Goal: Task Accomplishment & Management: Manage account settings

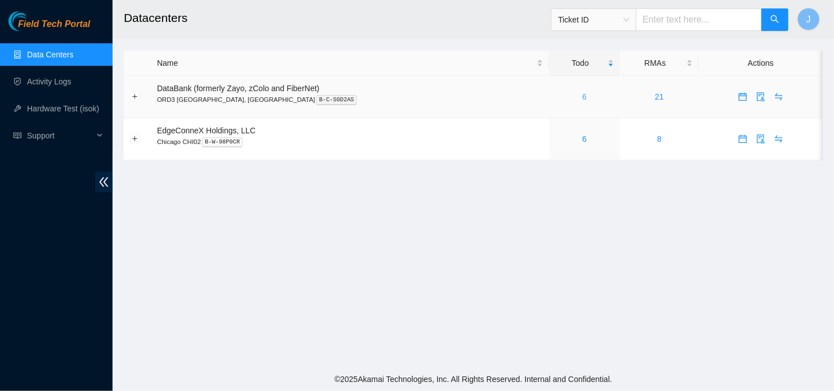
click at [582, 94] on link "6" at bounding box center [584, 96] width 5 height 9
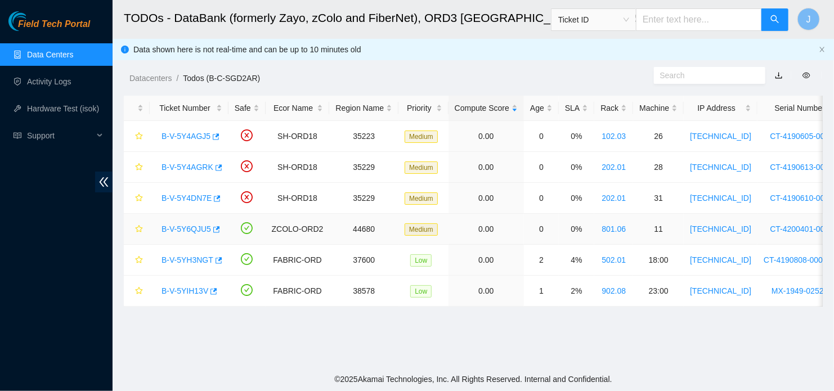
click at [180, 227] on link "B-V-5Y6QJU5" at bounding box center [187, 229] width 50 height 9
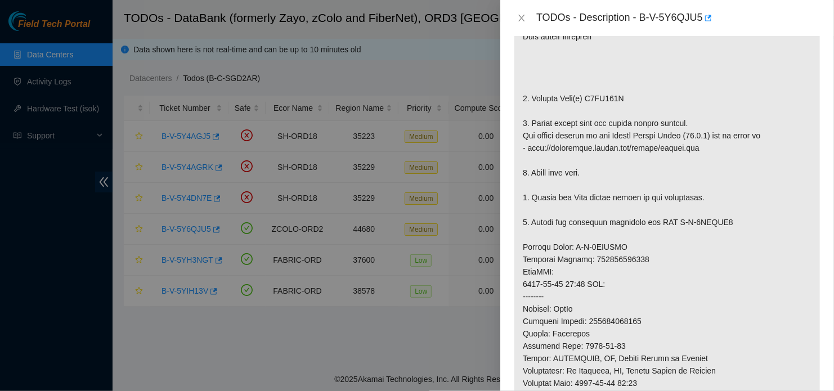
scroll to position [281, 0]
click at [793, 196] on p at bounding box center [667, 252] width 306 height 611
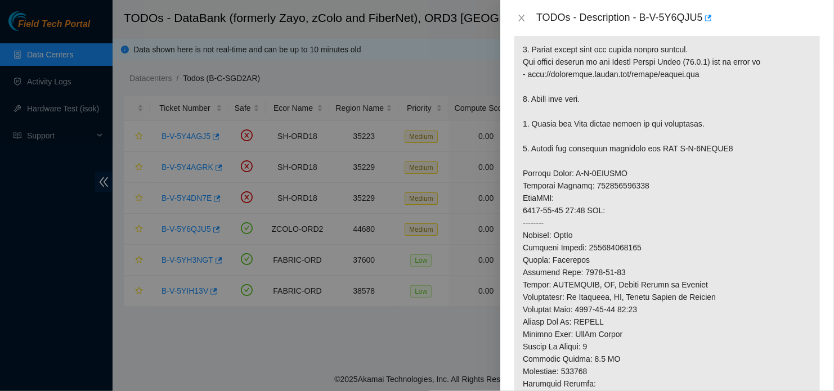
scroll to position [338, 0]
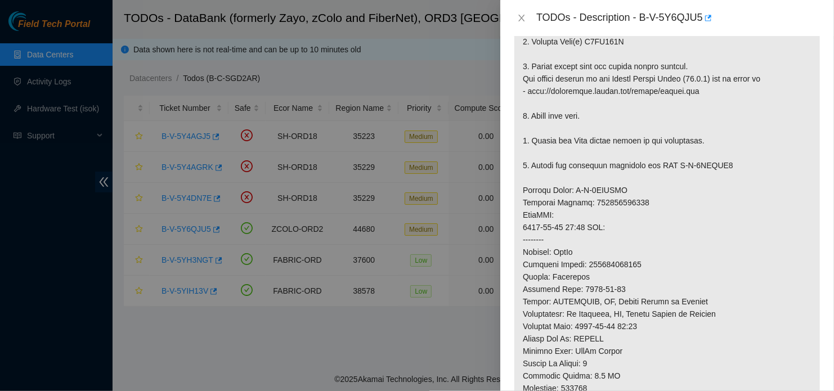
click at [362, 239] on div at bounding box center [417, 195] width 834 height 391
click at [522, 19] on icon "close" at bounding box center [522, 18] width 6 height 7
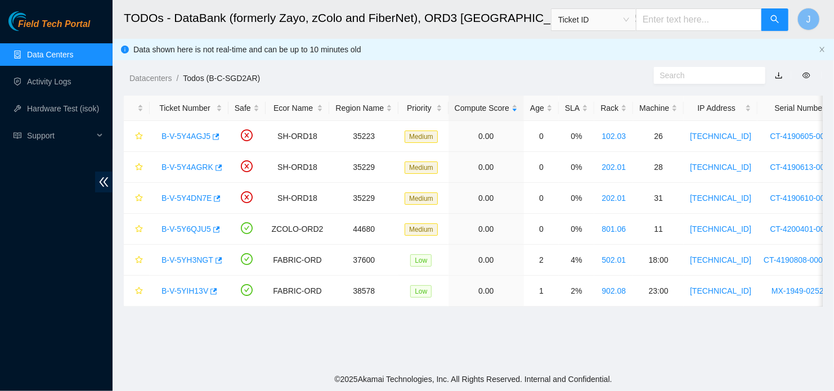
scroll to position [349, 0]
click at [195, 230] on link "B-V-5Y6QJU5" at bounding box center [187, 229] width 50 height 9
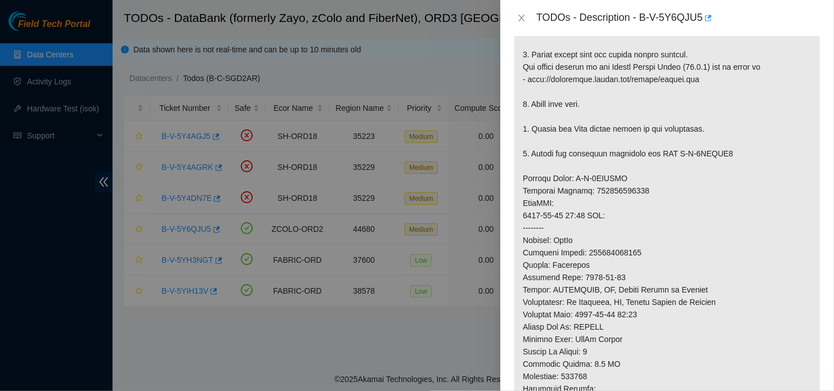
scroll to position [338, 0]
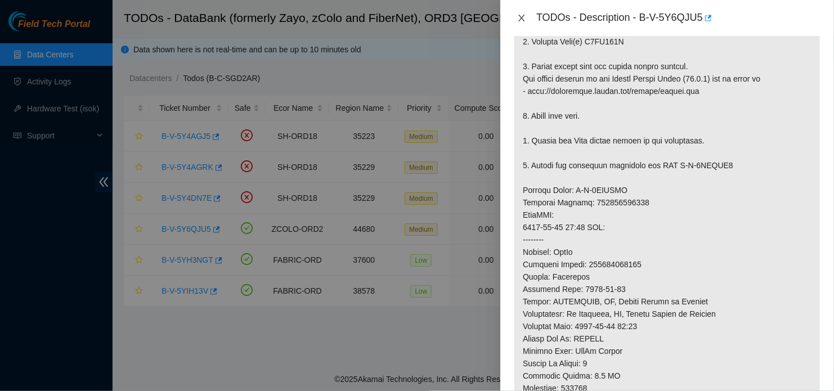
click at [524, 16] on icon "close" at bounding box center [521, 18] width 9 height 9
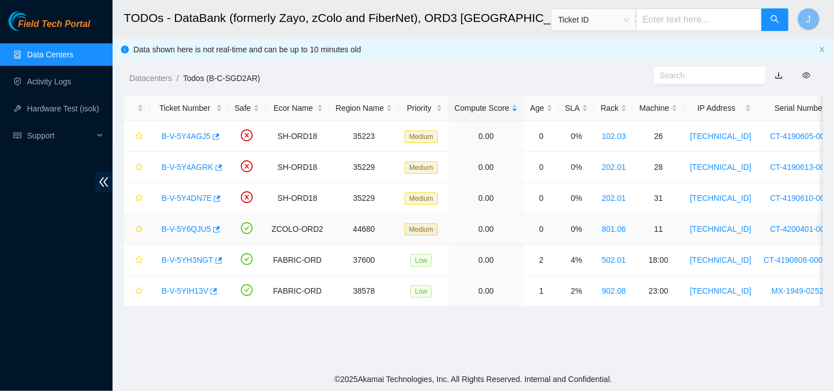
scroll to position [349, 0]
click at [195, 261] on link "B-V-5YH3NGT" at bounding box center [188, 259] width 52 height 9
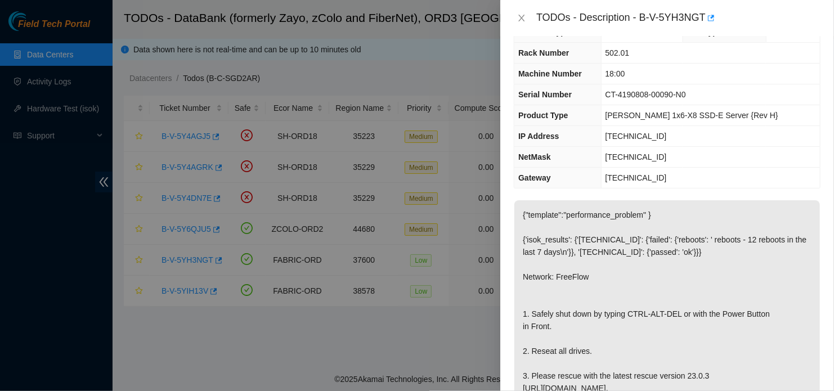
scroll to position [0, 0]
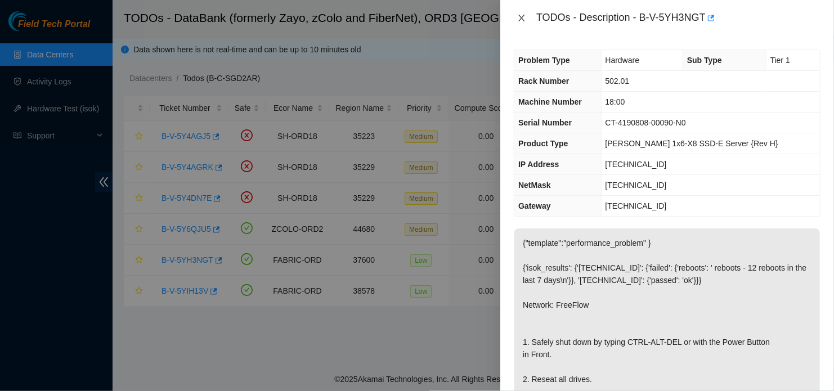
click at [521, 18] on icon "close" at bounding box center [521, 18] width 9 height 9
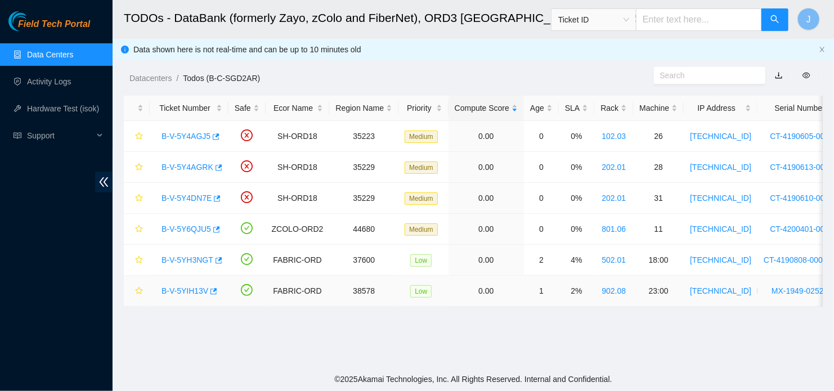
click at [187, 290] on link "B-V-5YIH13V" at bounding box center [185, 290] width 47 height 9
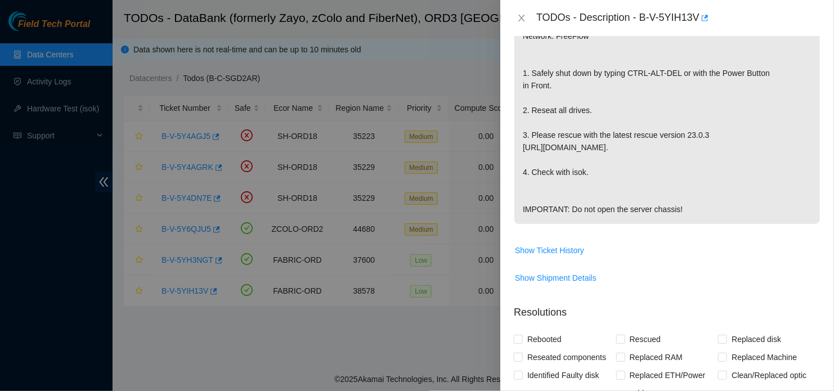
scroll to position [281, 0]
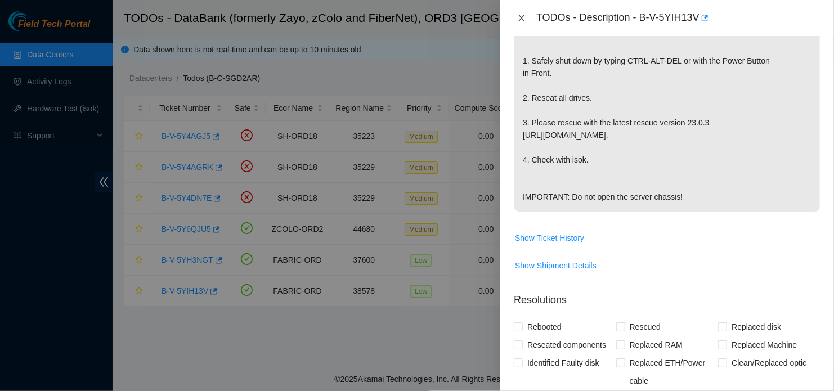
click at [518, 14] on icon "close" at bounding box center [521, 18] width 9 height 9
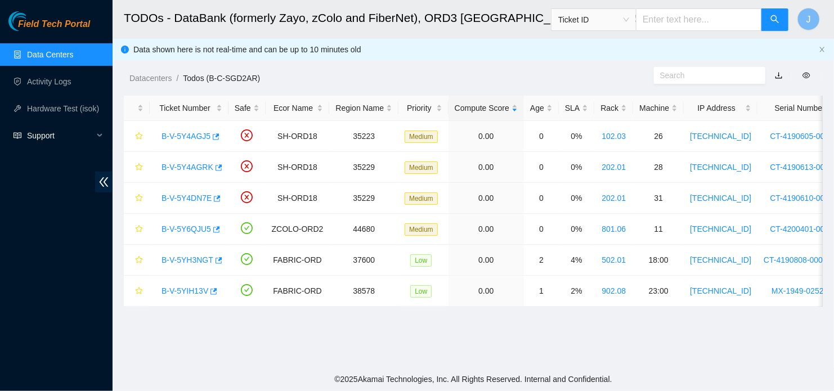
scroll to position [298, 0]
click at [176, 133] on link "B-V-5Y4AGJ5" at bounding box center [186, 136] width 49 height 9
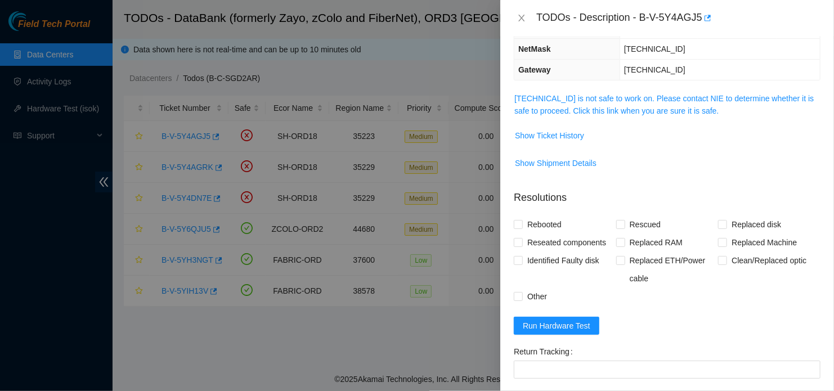
scroll to position [0, 0]
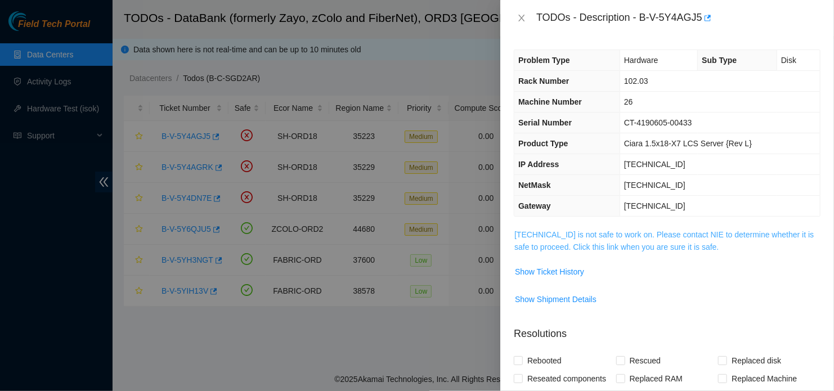
click at [632, 234] on link "104.124.98.63 is not safe to work on. Please contact NIE to determine whether i…" at bounding box center [663, 240] width 299 height 21
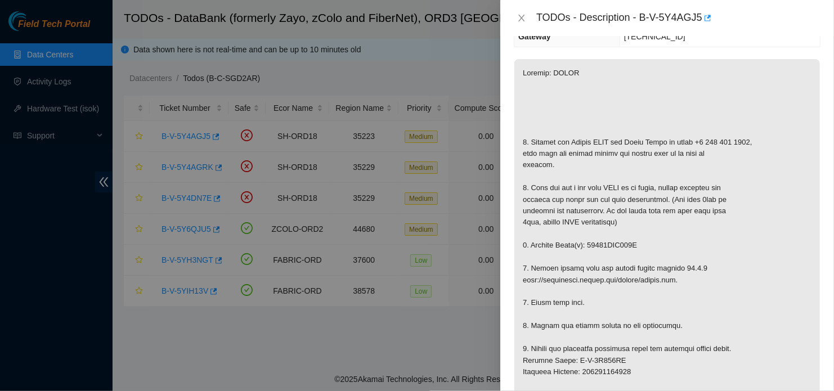
scroll to position [169, 0]
click at [522, 15] on icon "close" at bounding box center [521, 18] width 9 height 9
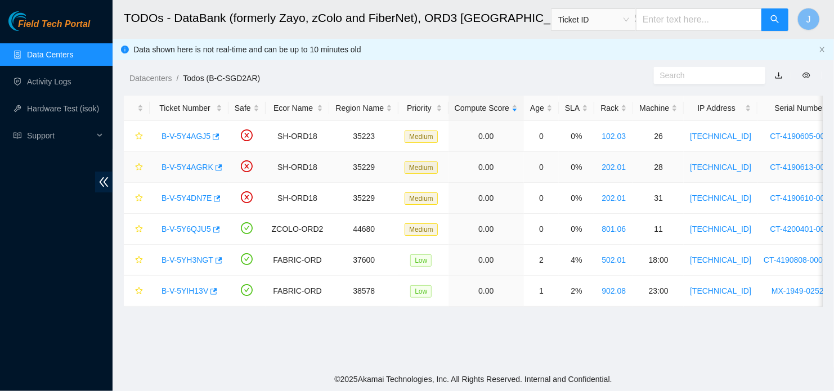
click at [176, 165] on link "B-V-5Y4AGRK" at bounding box center [188, 167] width 52 height 9
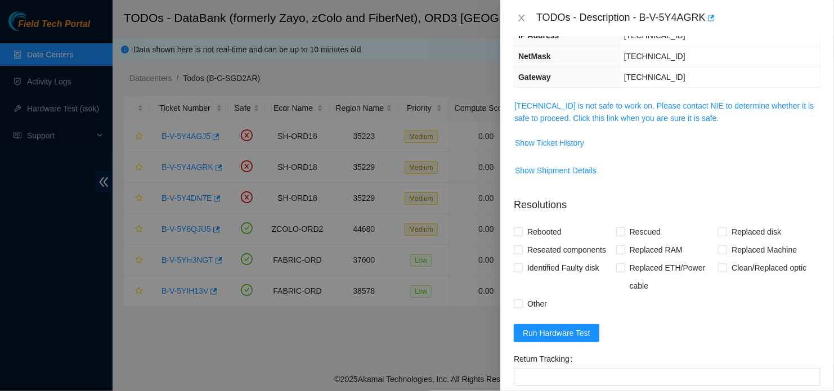
scroll to position [113, 0]
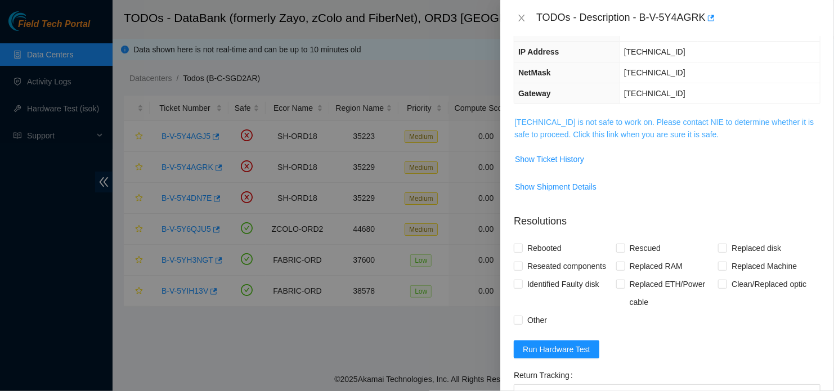
click at [659, 138] on link "104.124.99.31 is not safe to work on. Please contact NIE to determine whether i…" at bounding box center [663, 128] width 299 height 21
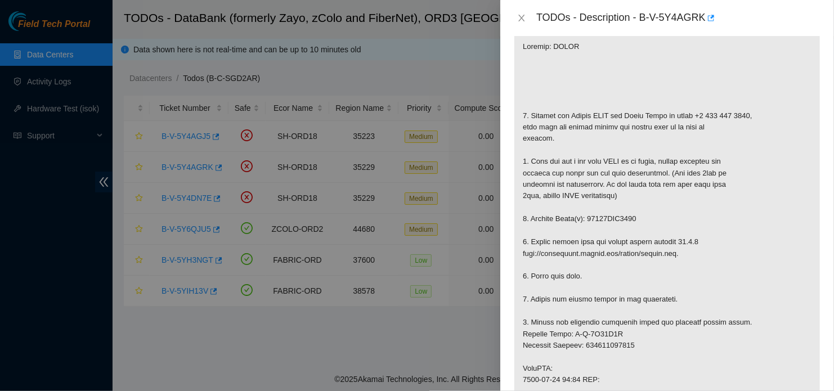
scroll to position [225, 0]
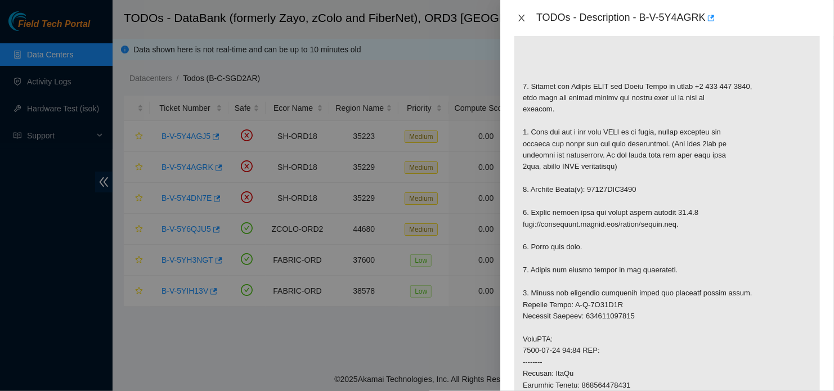
click at [518, 20] on icon "close" at bounding box center [521, 18] width 9 height 9
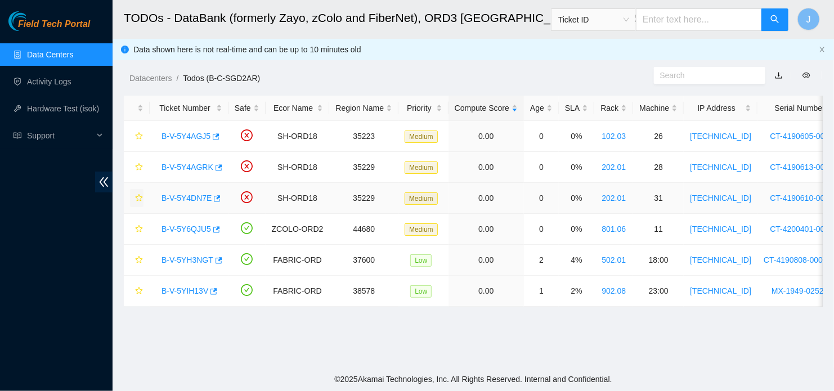
scroll to position [254, 0]
click at [192, 200] on link "B-V-5Y4DN7E" at bounding box center [187, 198] width 50 height 9
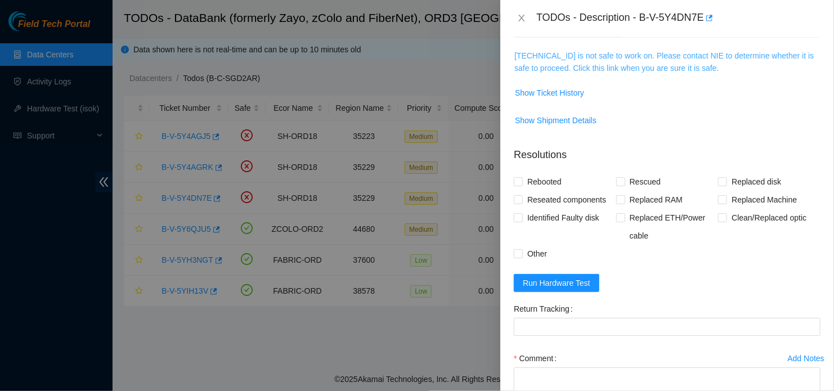
scroll to position [126, 0]
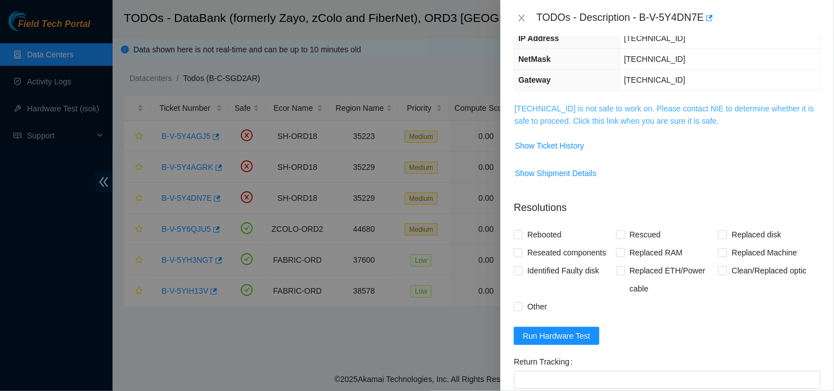
click at [639, 119] on link "104.124.99.34 is not safe to work on. Please contact NIE to determine whether i…" at bounding box center [663, 114] width 299 height 21
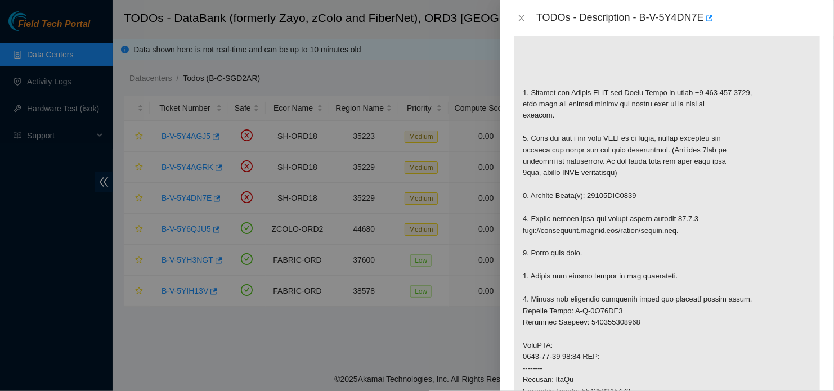
scroll to position [239, 0]
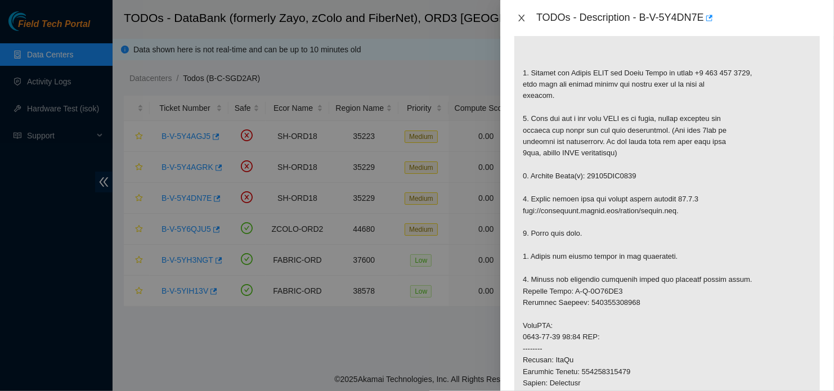
click at [519, 19] on icon "close" at bounding box center [521, 18] width 9 height 9
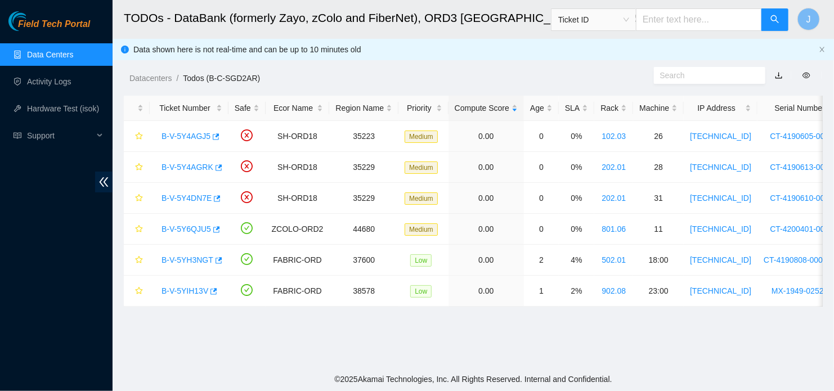
scroll to position [255, 0]
click at [181, 289] on link "B-V-5YIH13V" at bounding box center [185, 290] width 47 height 9
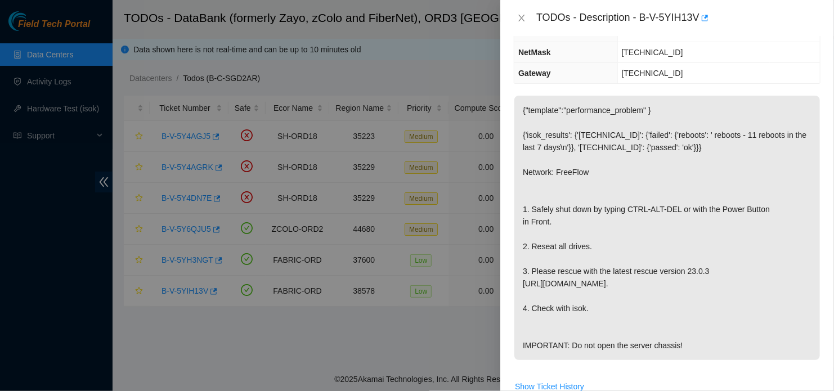
scroll to position [127, 0]
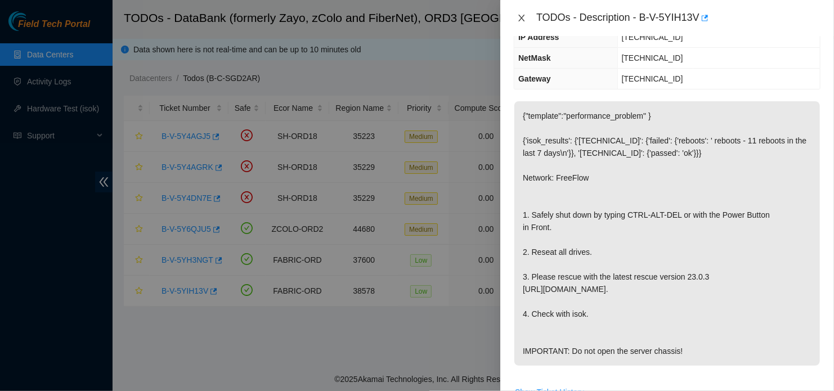
click at [521, 20] on icon "close" at bounding box center [521, 18] width 9 height 9
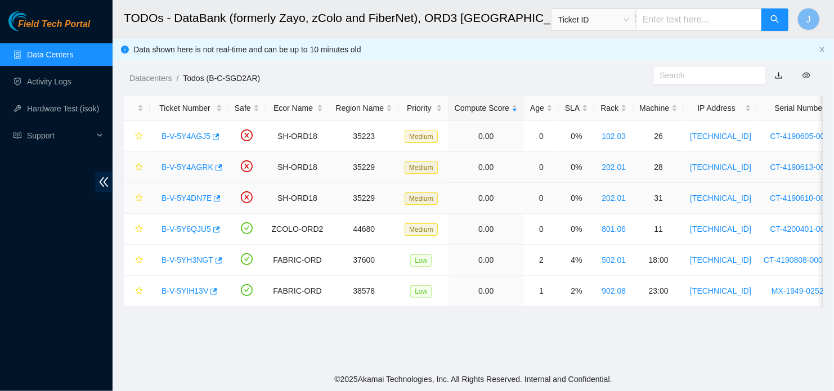
scroll to position [164, 0]
click at [186, 231] on link "B-V-5Y6QJU5" at bounding box center [187, 229] width 50 height 9
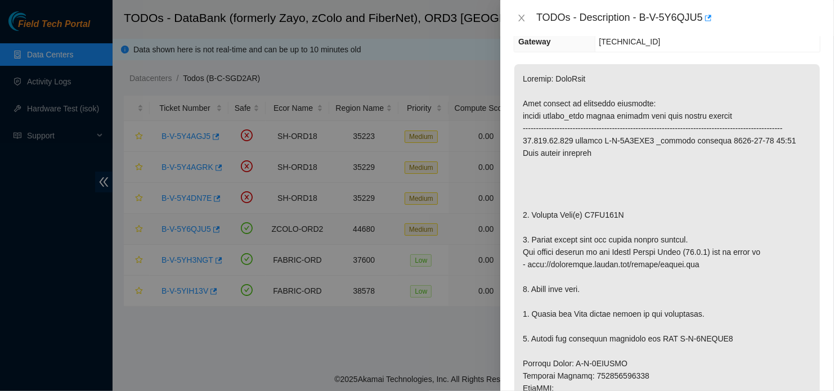
scroll to position [127, 0]
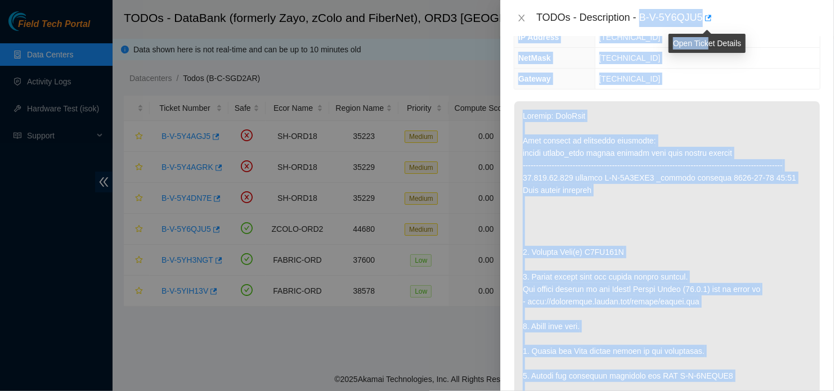
drag, startPoint x: 641, startPoint y: 16, endPoint x: 710, endPoint y: 25, distance: 69.3
click at [710, 25] on body "Field Tech Portal Data Centers Activity Logs Hardware Test (isok) Support TODOs…" at bounding box center [417, 195] width 834 height 391
click at [739, 21] on div "TODOs - Description - B-V-5Y6QJU5" at bounding box center [678, 18] width 284 height 18
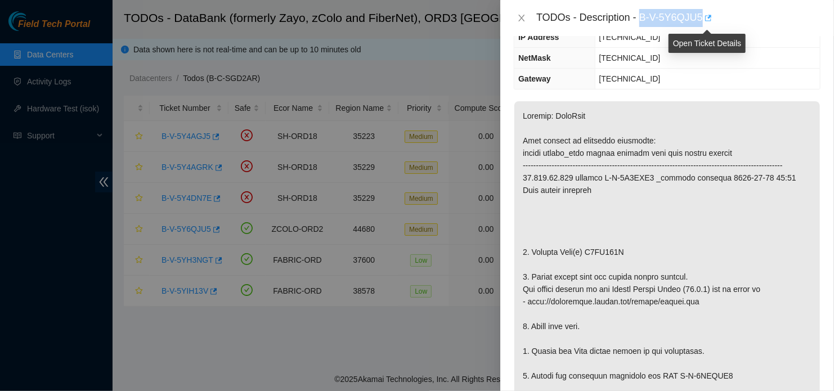
drag, startPoint x: 640, startPoint y: 14, endPoint x: 707, endPoint y: 19, distance: 66.6
click at [707, 19] on div "TODOs - Description - B-V-5Y6QJU5" at bounding box center [678, 18] width 284 height 18
click at [651, 28] on div "TODOs - Description - B-V-5Y6QJU5" at bounding box center [667, 18] width 334 height 36
drag, startPoint x: 640, startPoint y: 17, endPoint x: 700, endPoint y: 20, distance: 59.7
click at [700, 20] on div "TODOs - Description - B-V-5Y6QJU5" at bounding box center [678, 18] width 284 height 18
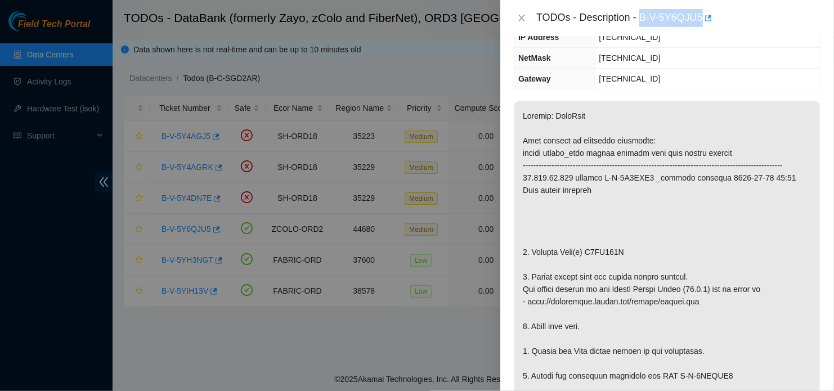
copy div "B-V-5Y6QJU5"
click at [293, 329] on div at bounding box center [417, 195] width 834 height 391
click at [522, 21] on icon "close" at bounding box center [521, 18] width 9 height 9
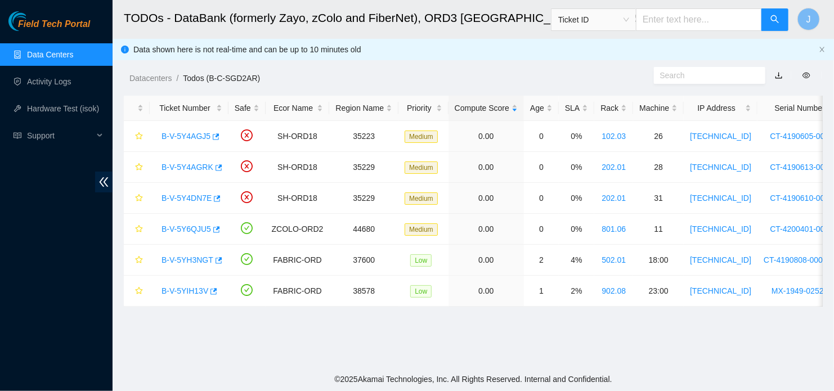
scroll to position [164, 0]
click at [191, 136] on link "B-V-5Y4AGJ5" at bounding box center [186, 136] width 49 height 9
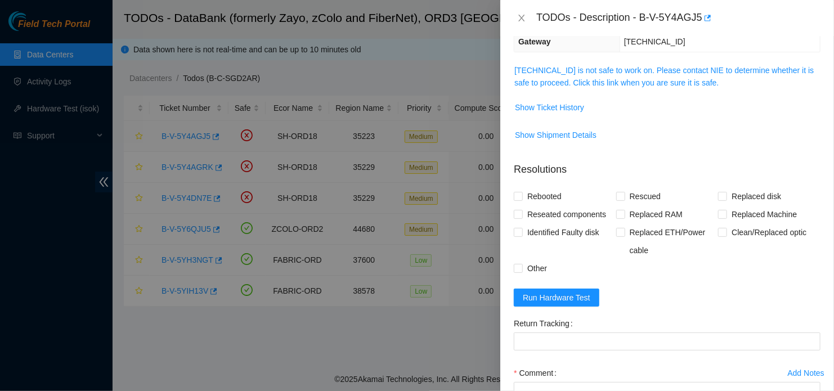
scroll to position [127, 0]
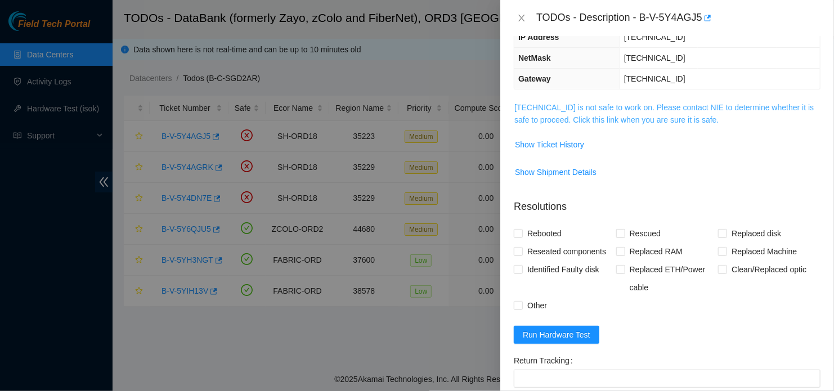
click at [641, 123] on link "104.124.98.63 is not safe to work on. Please contact NIE to determine whether i…" at bounding box center [663, 113] width 299 height 21
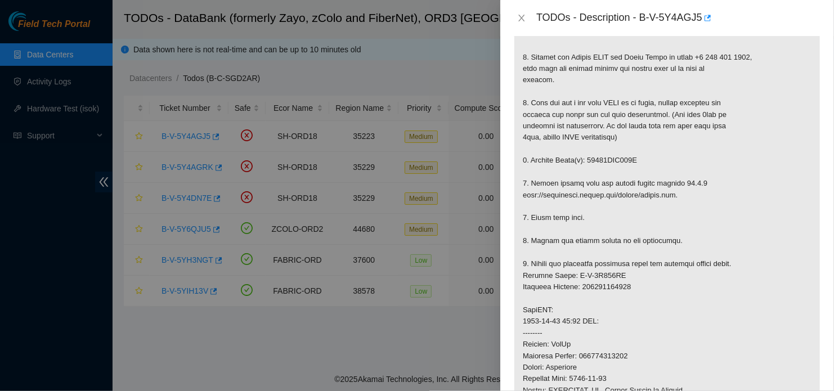
scroll to position [254, 0]
drag, startPoint x: 642, startPoint y: 17, endPoint x: 700, endPoint y: 21, distance: 58.7
click at [700, 21] on div "TODOs - Description - B-V-5Y4AGJ5" at bounding box center [678, 18] width 284 height 18
copy div "B-V-5Y4AGJ5"
click at [417, 97] on div at bounding box center [417, 195] width 834 height 391
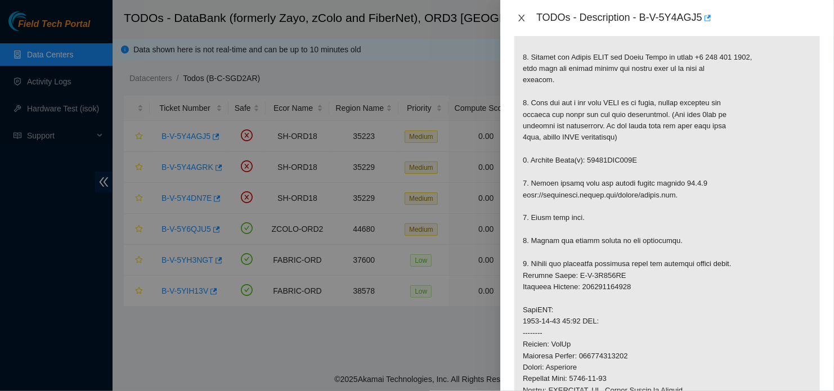
click at [518, 18] on icon "close" at bounding box center [521, 18] width 9 height 9
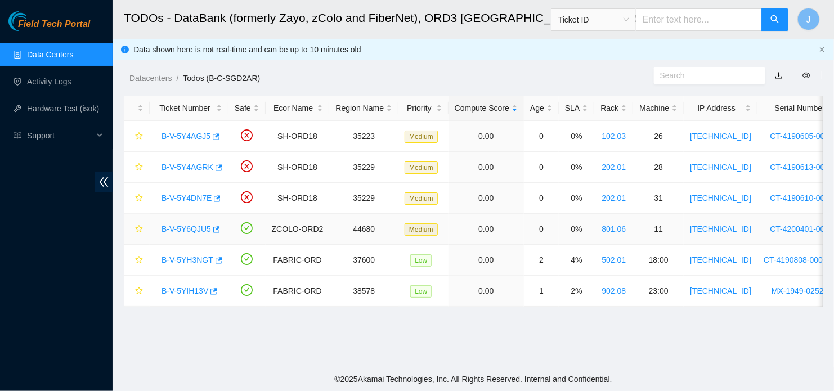
click at [182, 229] on link "B-V-5Y6QJU5" at bounding box center [187, 229] width 50 height 9
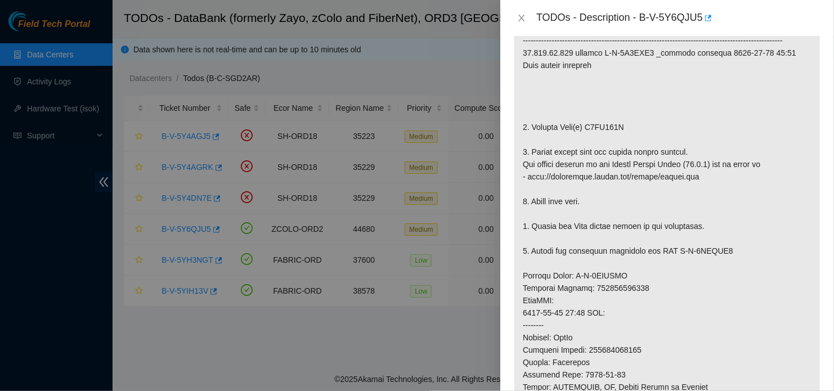
scroll to position [248, 0]
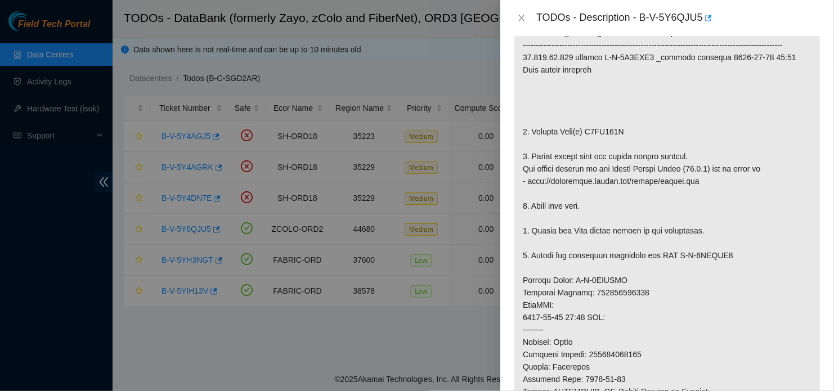
click at [416, 328] on div at bounding box center [417, 195] width 834 height 391
click at [778, 227] on p at bounding box center [667, 286] width 306 height 611
click at [310, 129] on div at bounding box center [417, 195] width 834 height 391
click at [522, 17] on icon "close" at bounding box center [521, 18] width 9 height 9
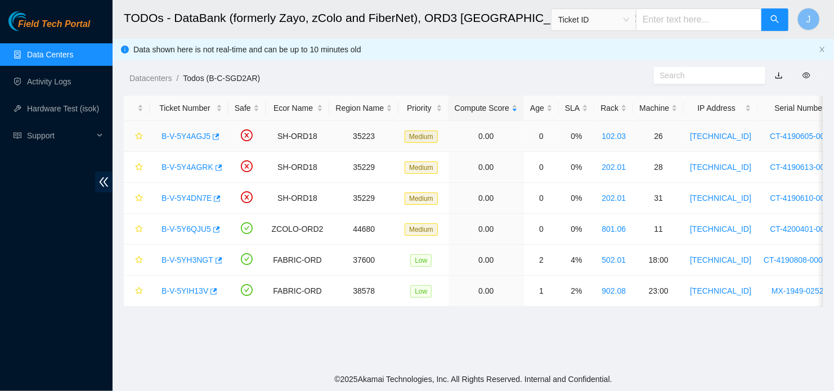
click at [175, 136] on link "B-V-5Y4AGJ5" at bounding box center [186, 136] width 49 height 9
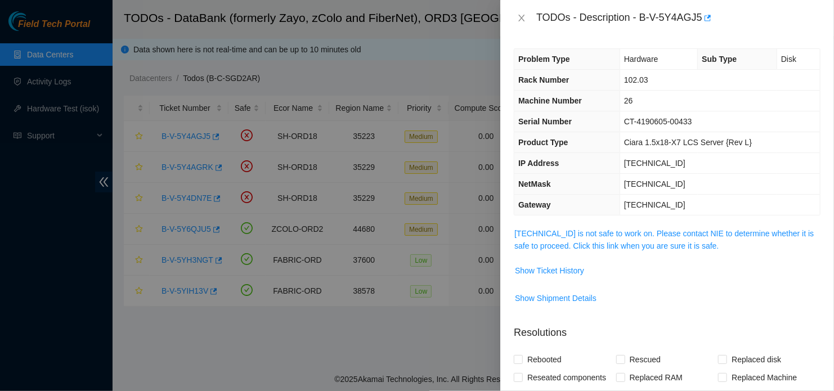
scroll to position [0, 0]
click at [677, 234] on link "104.124.98.63 is not safe to work on. Please contact NIE to determine whether i…" at bounding box center [663, 240] width 299 height 21
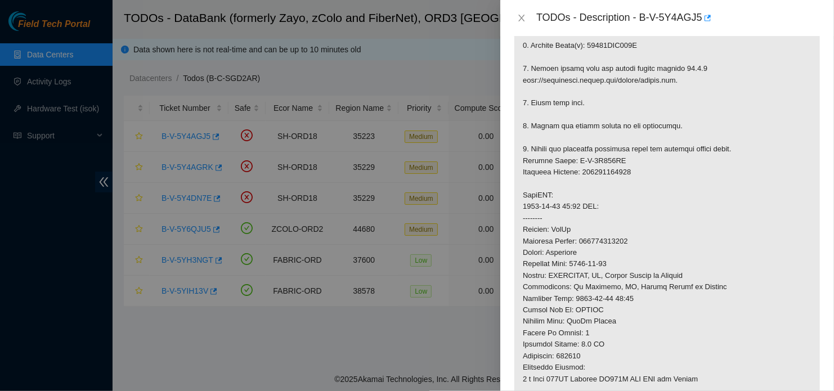
scroll to position [369, 0]
click at [800, 244] on p at bounding box center [667, 173] width 306 height 626
click at [301, 313] on div at bounding box center [417, 195] width 834 height 391
click at [633, 331] on p at bounding box center [667, 173] width 306 height 626
click at [350, 333] on div at bounding box center [417, 195] width 834 height 391
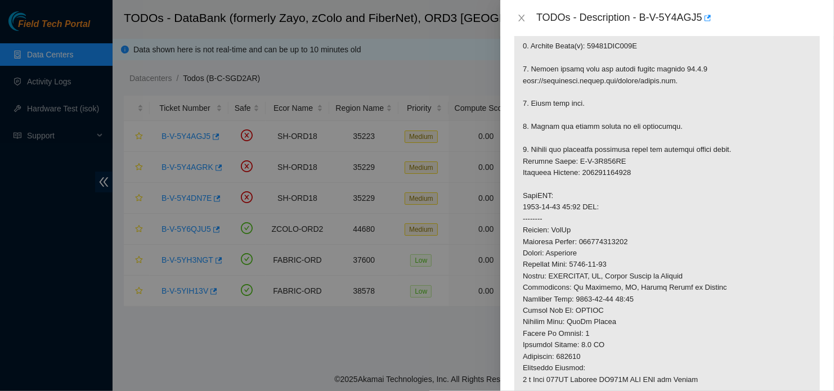
click at [216, 298] on div at bounding box center [417, 195] width 834 height 391
click at [518, 21] on icon "close" at bounding box center [521, 18] width 9 height 9
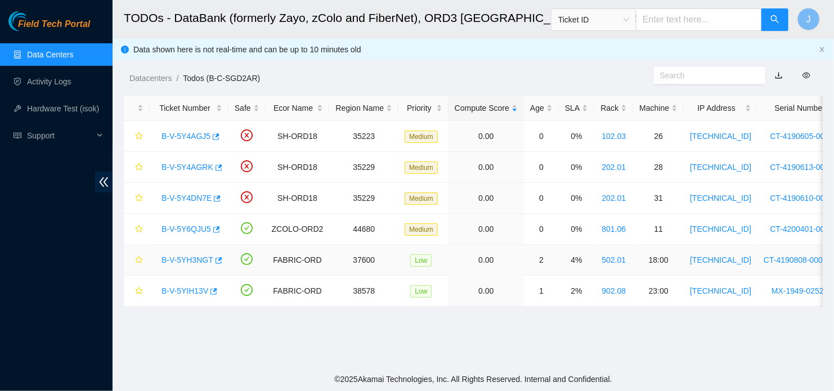
scroll to position [254, 0]
click at [198, 232] on link "B-V-5Y6QJU5" at bounding box center [187, 229] width 50 height 9
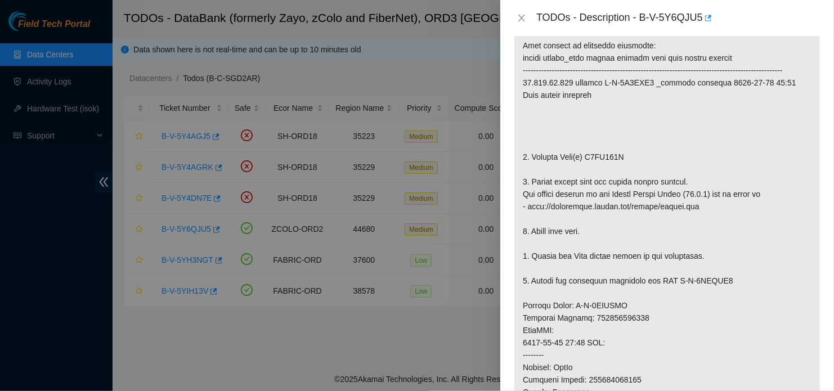
scroll to position [223, 0]
click at [523, 15] on icon "close" at bounding box center [521, 18] width 9 height 9
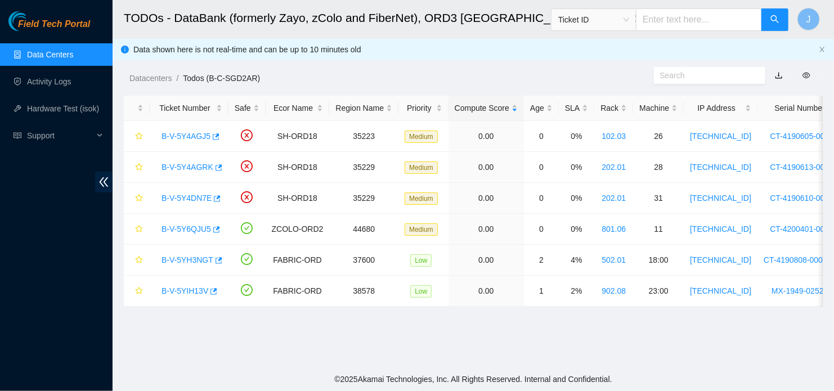
scroll to position [239, 0]
click at [187, 137] on link "B-V-5Y4AGJ5" at bounding box center [186, 136] width 49 height 9
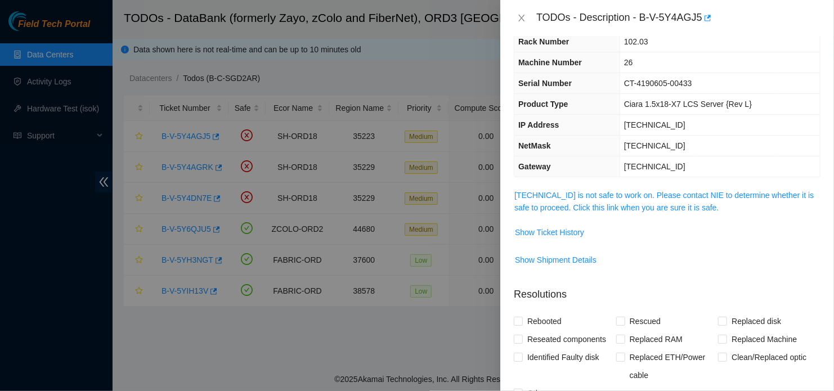
scroll to position [0, 0]
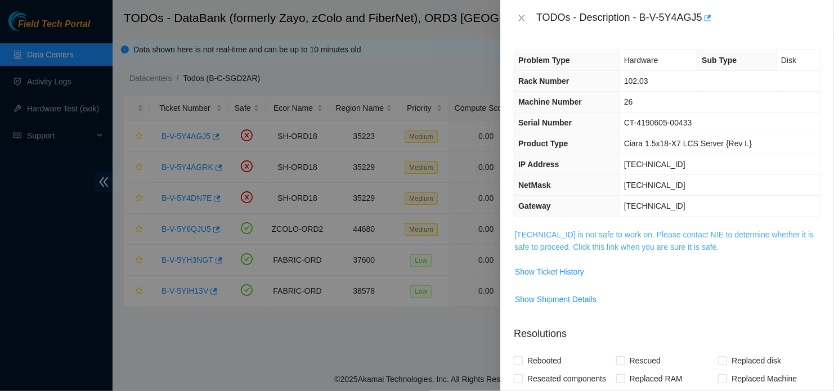
click at [636, 232] on link "104.124.98.63 is not safe to work on. Please contact NIE to determine whether i…" at bounding box center [663, 240] width 299 height 21
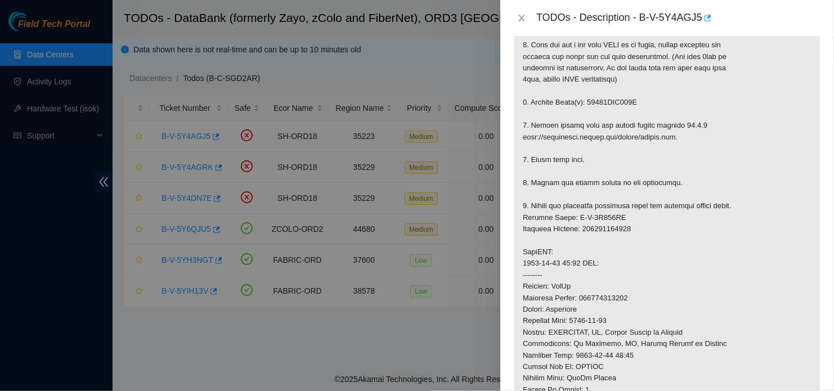
scroll to position [312, 0]
click at [778, 246] on p at bounding box center [667, 229] width 306 height 626
click at [787, 286] on p at bounding box center [667, 229] width 306 height 626
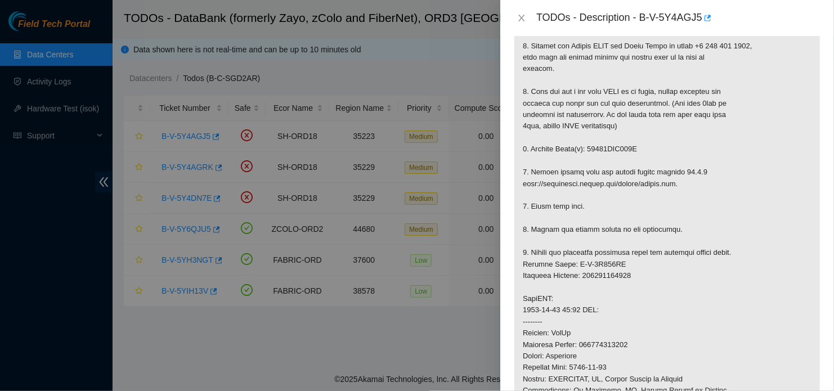
scroll to position [0, 0]
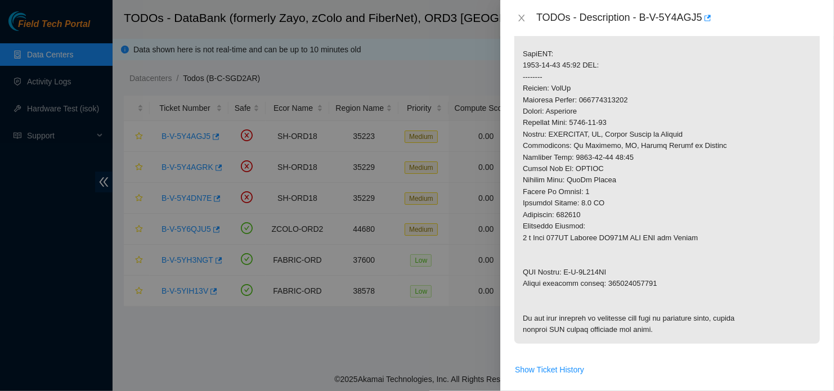
scroll to position [511, 0]
click at [775, 176] on p at bounding box center [667, 31] width 306 height 626
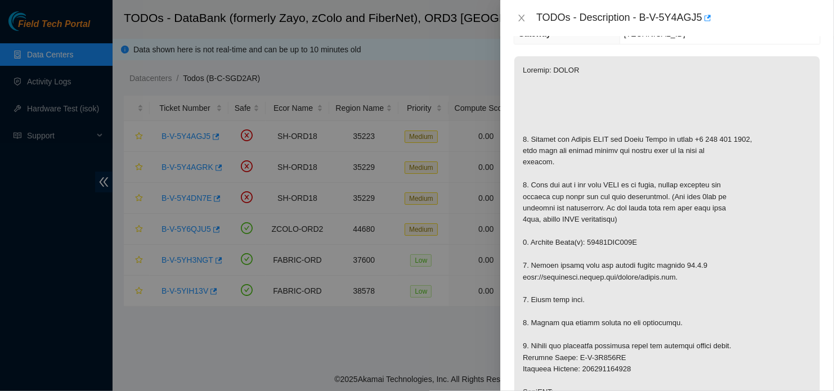
scroll to position [0, 0]
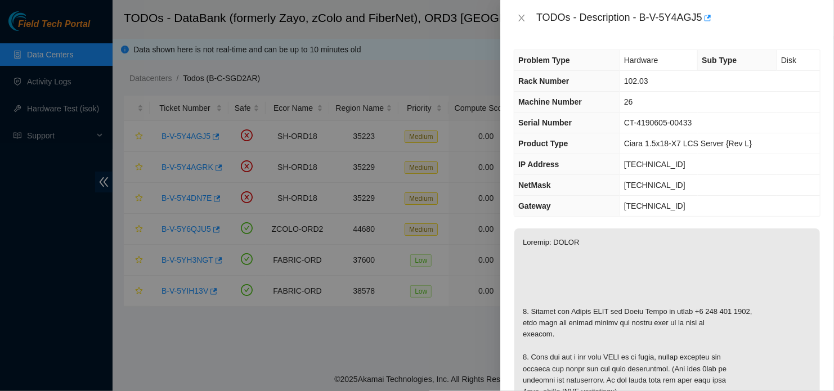
click at [777, 210] on td "104.124.98.1" at bounding box center [720, 206] width 200 height 21
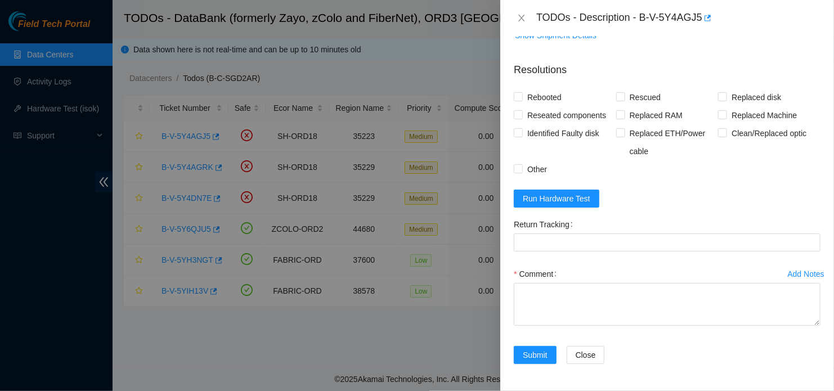
scroll to position [909, 0]
click at [543, 208] on button "Run Hardware Test" at bounding box center [557, 199] width 86 height 18
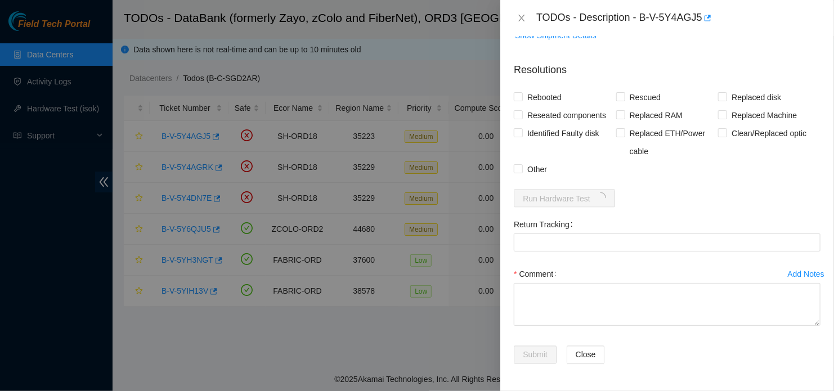
click at [785, 234] on div "Return Tracking" at bounding box center [667, 225] width 307 height 18
click at [706, 178] on div "Rebooted Rescued Replaced disk Reseated components Replaced RAM Replaced Machin…" at bounding box center [667, 133] width 307 height 90
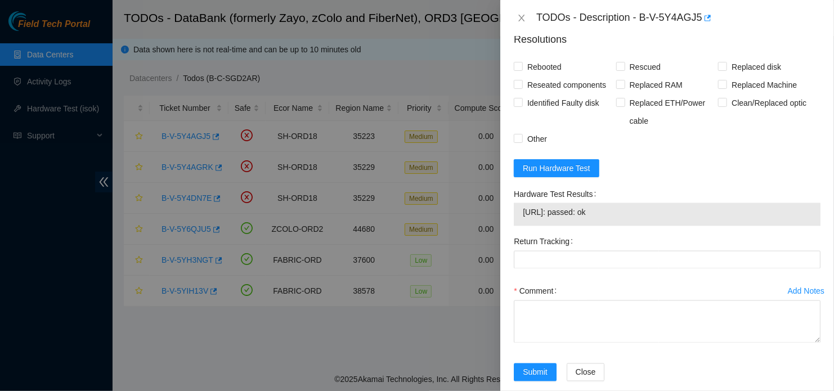
click at [814, 227] on div "Problem Type Hardware Sub Type Disk Rack Number 102.03 Machine Number 26 Serial…" at bounding box center [667, 213] width 334 height 355
click at [636, 251] on div "Return Tracking" at bounding box center [667, 242] width 307 height 18
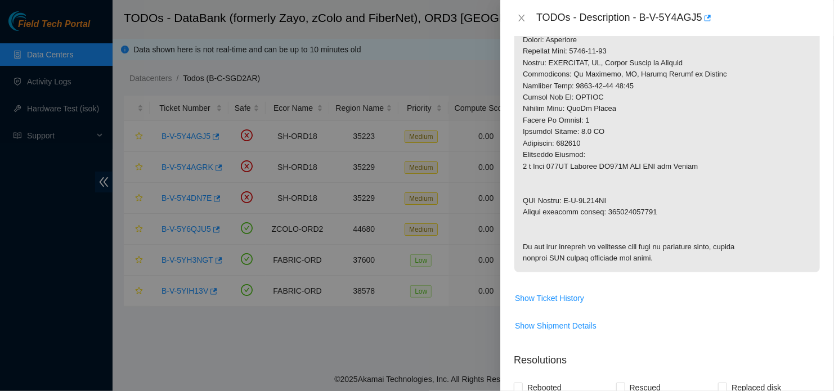
scroll to position [583, 0]
copy p "463470065879"
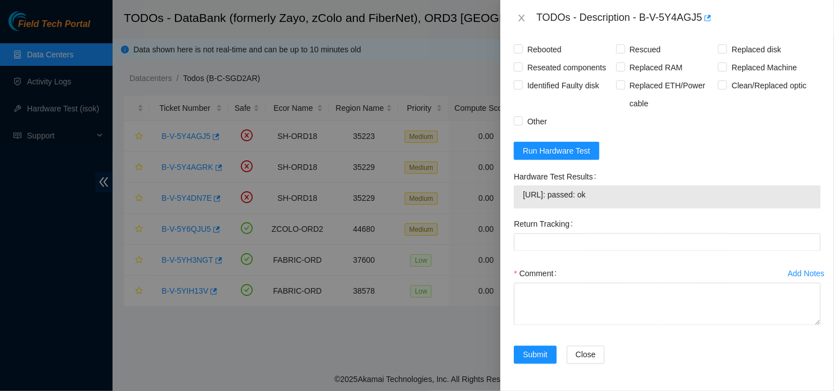
scroll to position [976, 0]
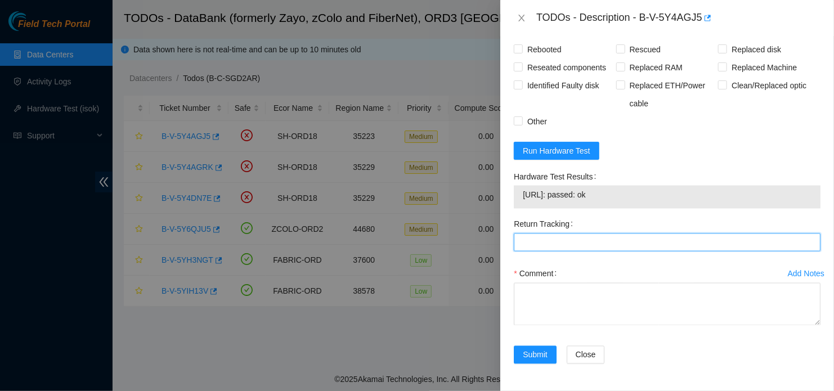
click at [593, 248] on Tracking "Return Tracking" at bounding box center [667, 243] width 307 height 18
paste Tracking "463470065879"
type Tracking "463470065879"
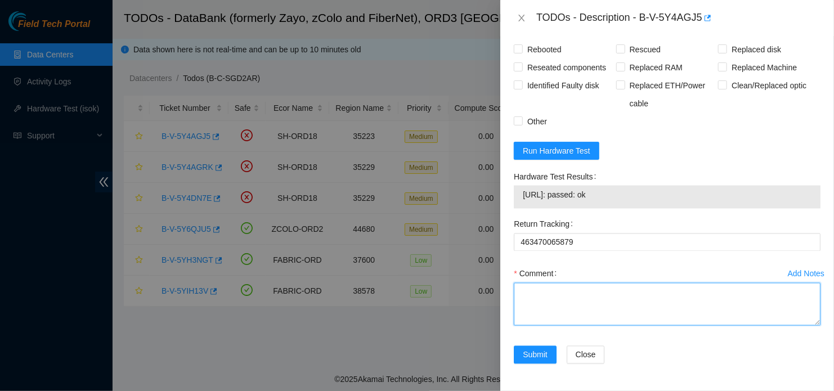
click at [573, 309] on textarea "Comment" at bounding box center [667, 304] width 307 height 43
paste textarea "- Located Device - Replaced disk drive; New SN: S1G0NYAF701670 - Rescued; Confi…"
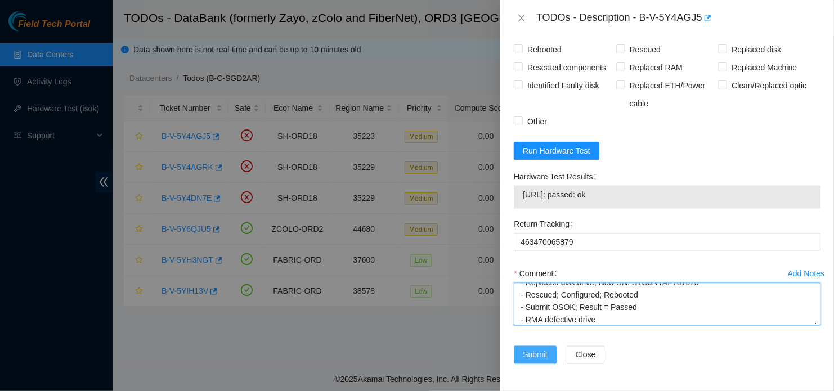
type textarea "- Located Device - Replaced disk drive; New SN: S1G0NYAF701670 - Rescued; Confi…"
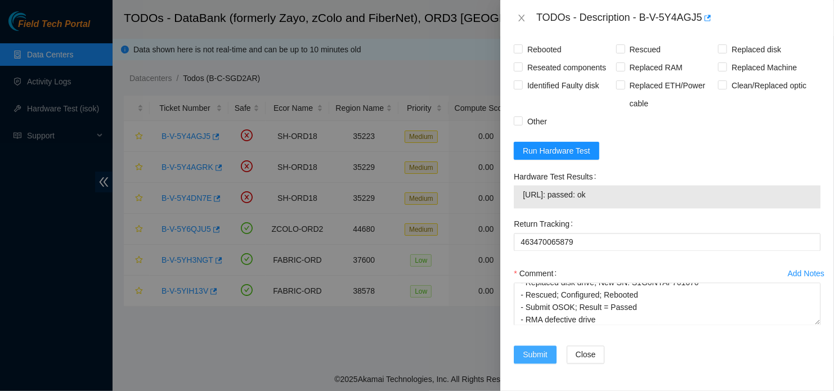
click at [535, 357] on span "Submit" at bounding box center [535, 355] width 25 height 12
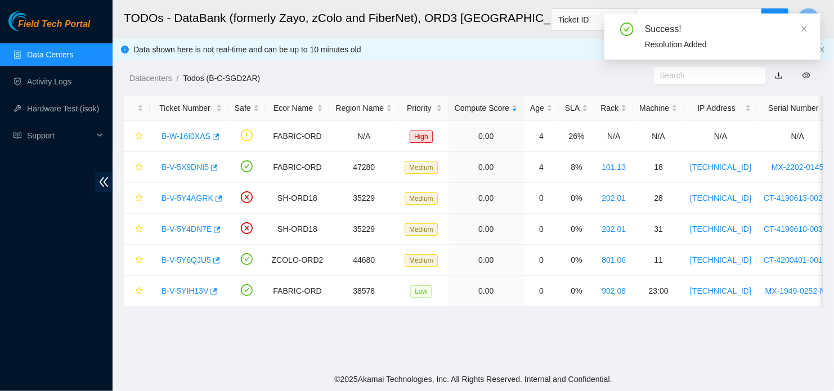
scroll to position [308, 0]
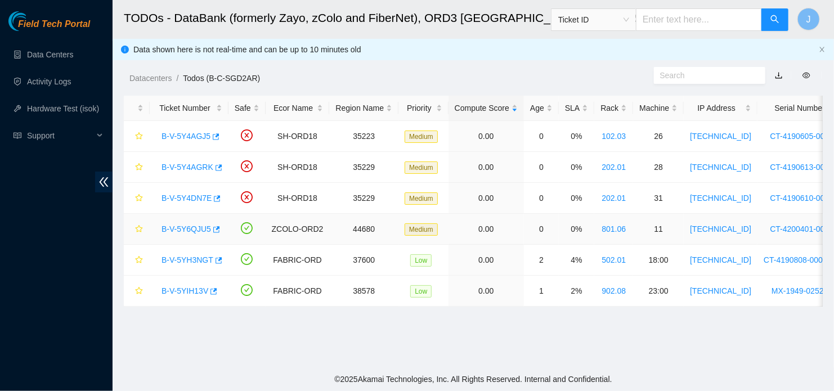
click at [195, 232] on link "B-V-5Y6QJU5" at bounding box center [187, 229] width 50 height 9
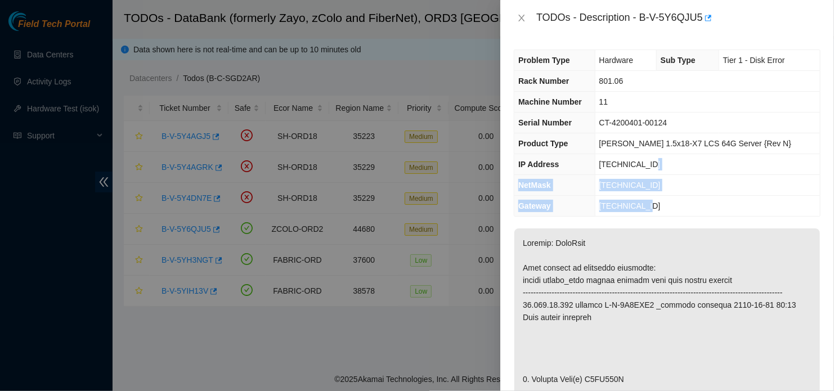
drag, startPoint x: 659, startPoint y: 207, endPoint x: 688, endPoint y: 159, distance: 55.8
click at [688, 159] on tbody "Problem Type Hardware Sub Type Tier 1 - Disk Error Rack Number 801.06 Machine N…" at bounding box center [667, 133] width 306 height 166
click at [688, 159] on td "23.203.52.214" at bounding box center [707, 164] width 225 height 21
click at [768, 140] on td "Ciara 1.5x18-X7 LCS 64G Server {Rev N}" at bounding box center [707, 143] width 225 height 21
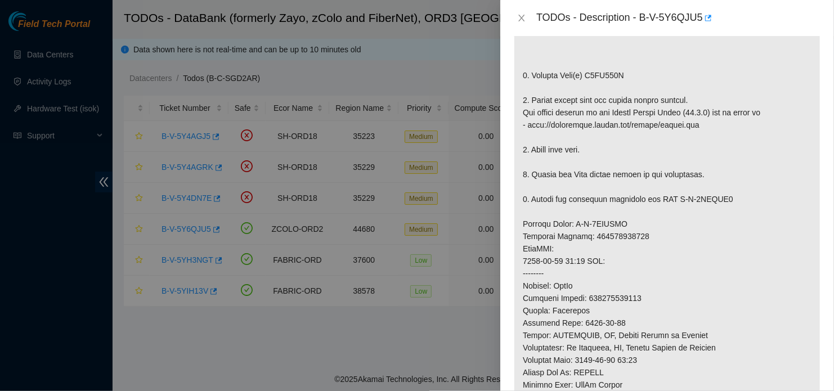
scroll to position [303, 0]
click at [573, 305] on p at bounding box center [667, 230] width 306 height 611
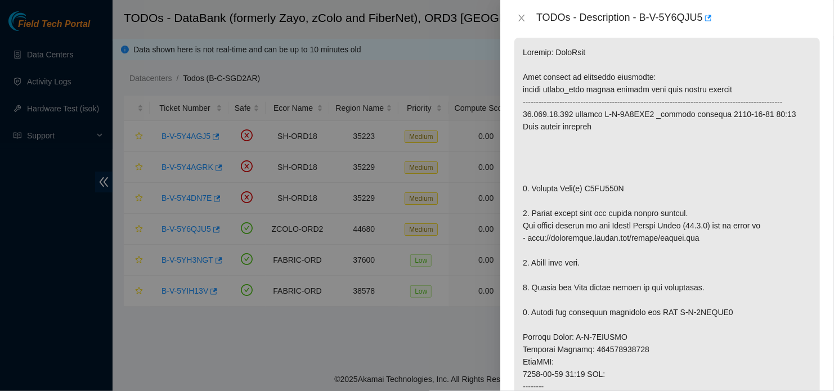
scroll to position [186, 0]
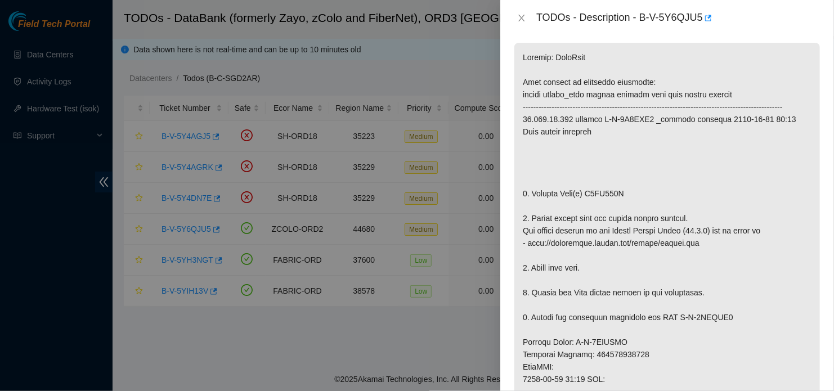
click at [671, 190] on p at bounding box center [667, 348] width 306 height 611
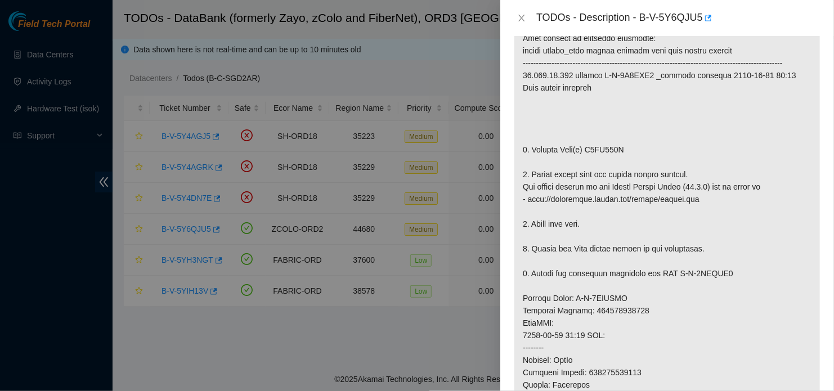
scroll to position [0, 0]
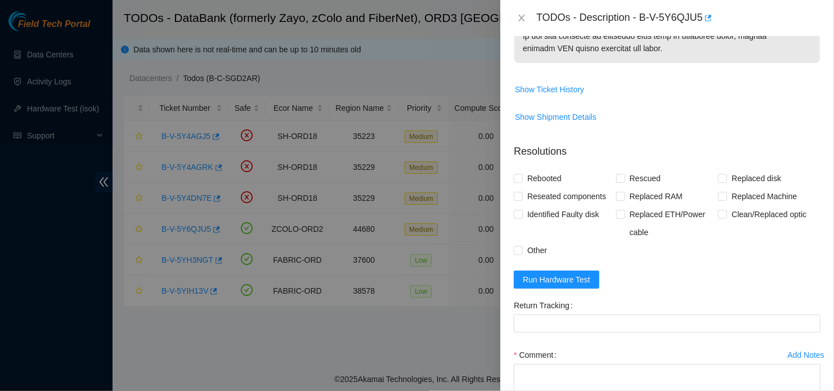
scroll to position [777, 0]
click at [546, 286] on span "Run Hardware Test" at bounding box center [557, 279] width 68 height 12
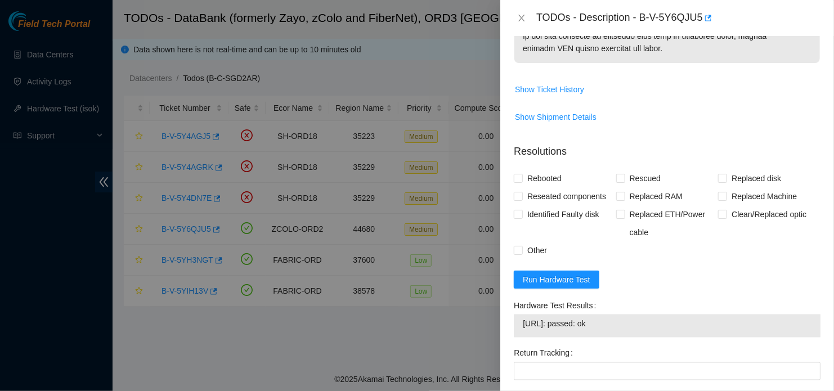
scroll to position [908, 0]
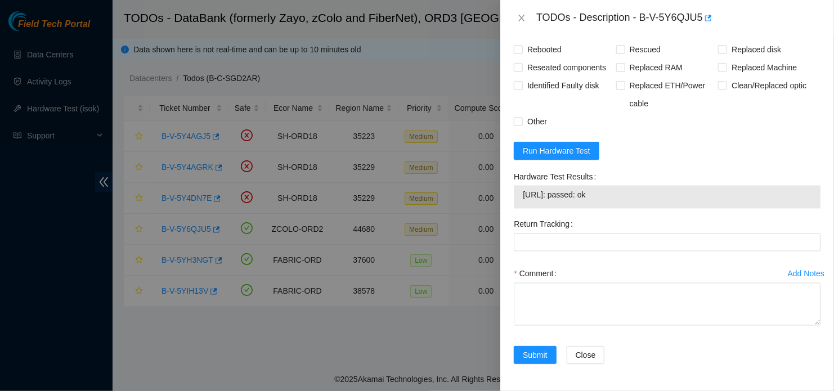
click at [594, 265] on div "Return Tracking" at bounding box center [667, 241] width 316 height 50
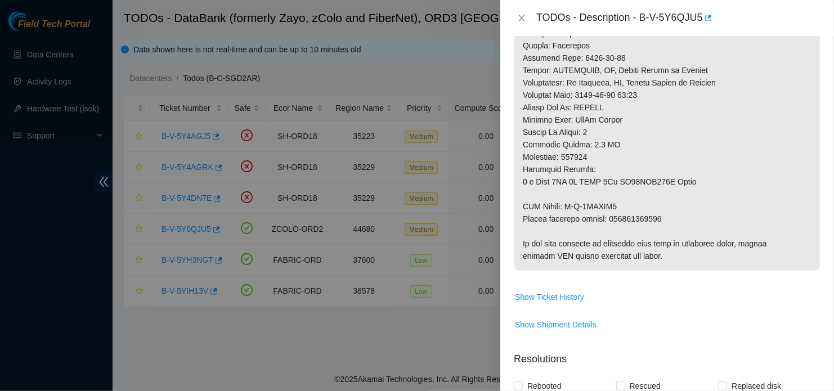
scroll to position [566, 0]
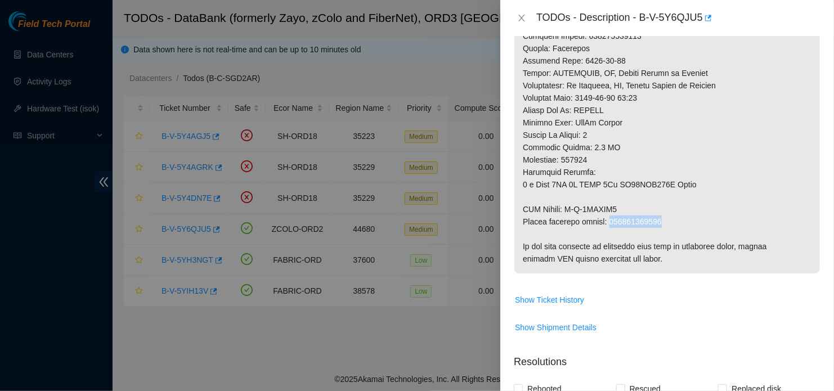
drag, startPoint x: 611, startPoint y: 235, endPoint x: 661, endPoint y: 233, distance: 50.7
copy p "463470066474"
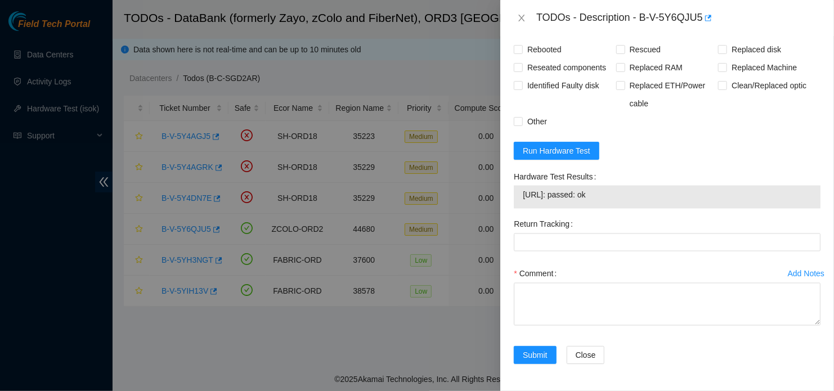
scroll to position [916, 0]
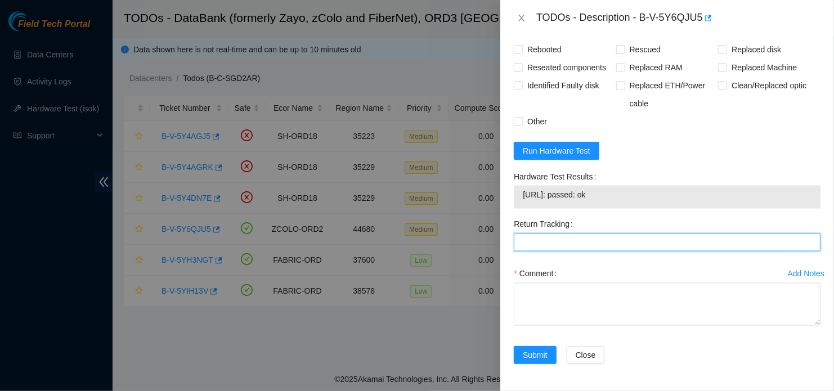
click at [574, 242] on Tracking "Return Tracking" at bounding box center [667, 243] width 307 height 18
paste Tracking "463470066474"
type Tracking "463470066474"
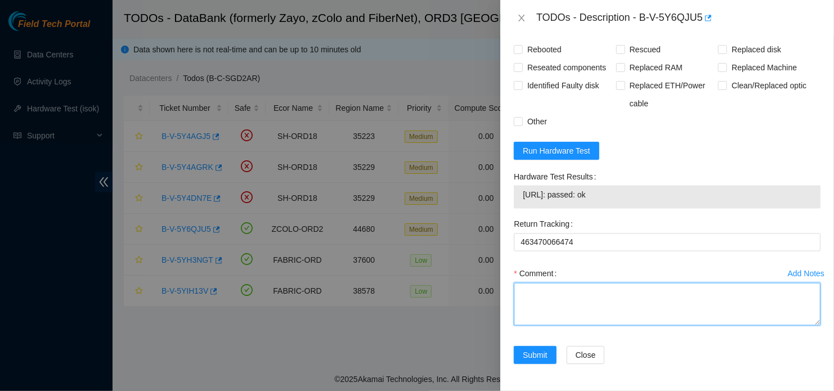
click at [545, 320] on textarea "Comment" at bounding box center [667, 304] width 307 height 43
paste textarea "- Located Device - Replaced Disk Drive; New SN:201RK4VEFJKA - Rescued; Configur…"
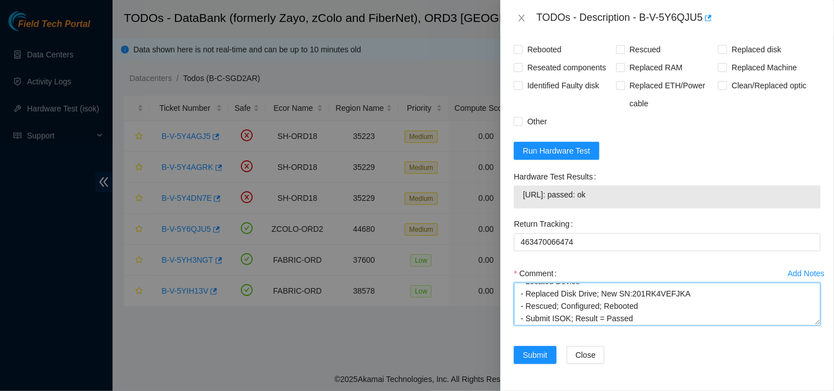
scroll to position [10, 0]
type textarea "- Located Device - Replaced Disk Drive; New SN:201RK4VEFJKA - Rescued; Configur…"
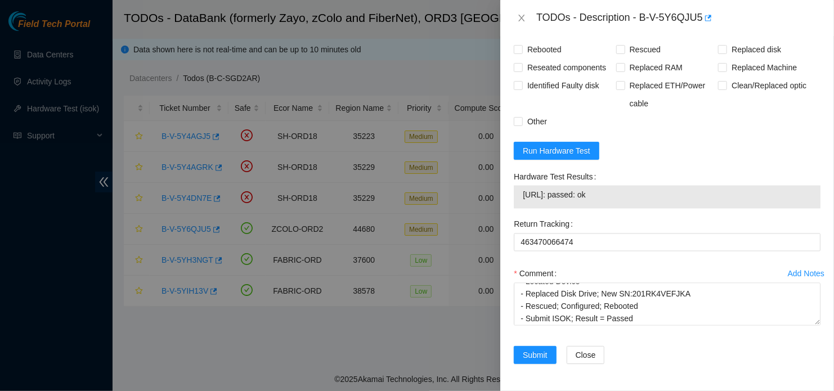
click at [698, 332] on div "Comment - Located Device - Replaced Disk Drive; New SN:201RK4VEFJKA - Rescued; …" at bounding box center [667, 299] width 307 height 68
click at [533, 360] on span "Submit" at bounding box center [535, 355] width 25 height 12
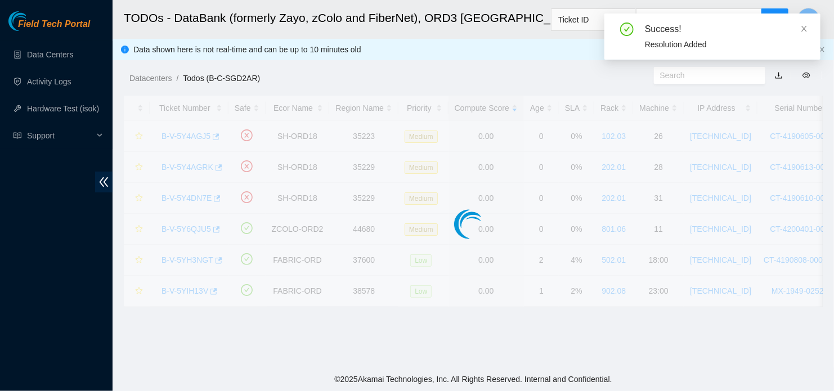
scroll to position [308, 0]
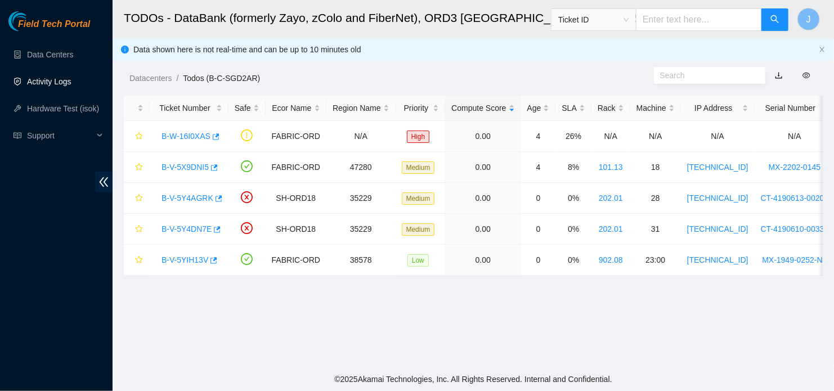
click at [57, 80] on link "Activity Logs" at bounding box center [49, 81] width 44 height 9
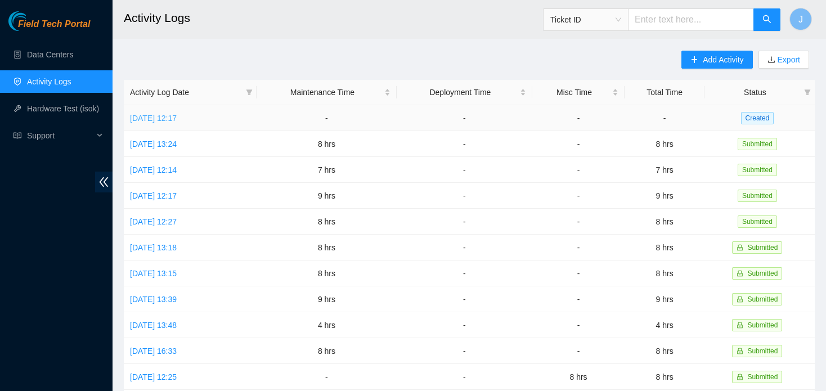
click at [158, 116] on link "[DATE] 12:17" at bounding box center [153, 118] width 47 height 9
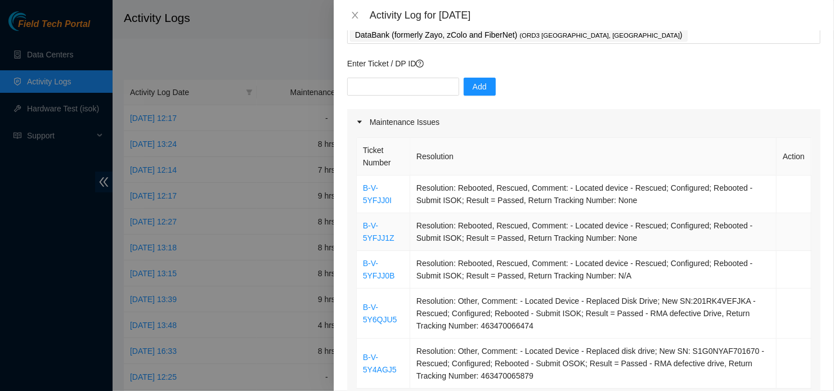
scroll to position [180, 0]
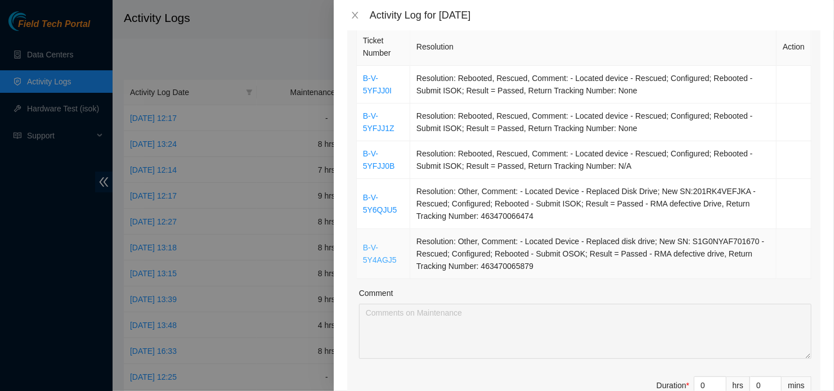
click at [380, 255] on link "B-V-5Y4AGJ5" at bounding box center [380, 253] width 34 height 21
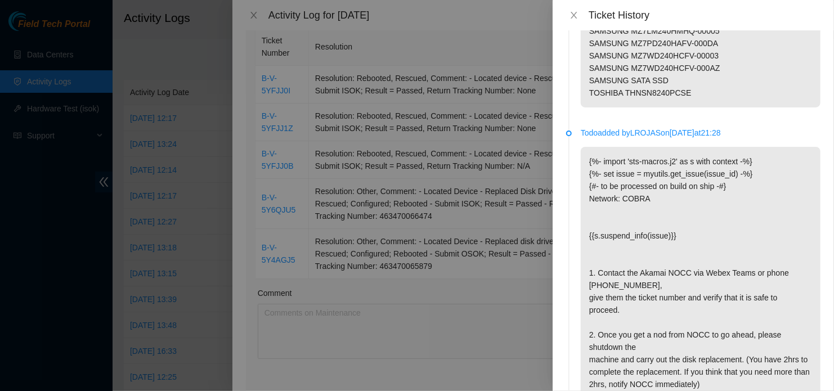
scroll to position [1075, 0]
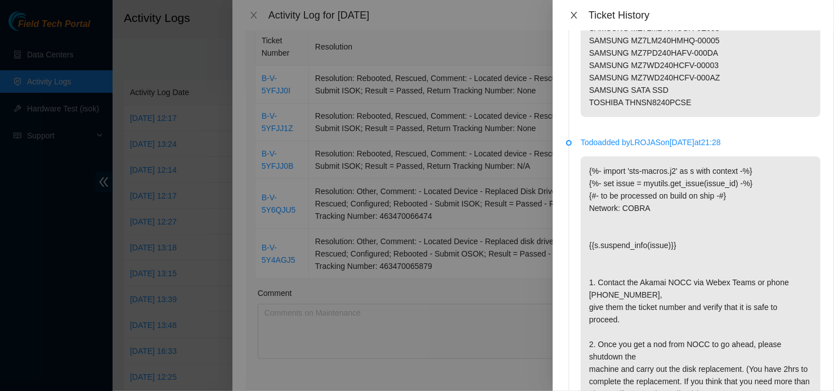
click at [576, 19] on icon "close" at bounding box center [573, 15] width 9 height 9
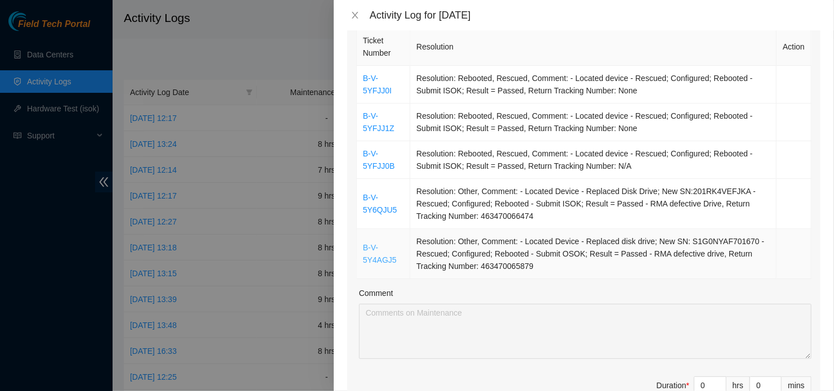
click at [373, 248] on link "B-V-5Y4AGJ5" at bounding box center [380, 253] width 34 height 21
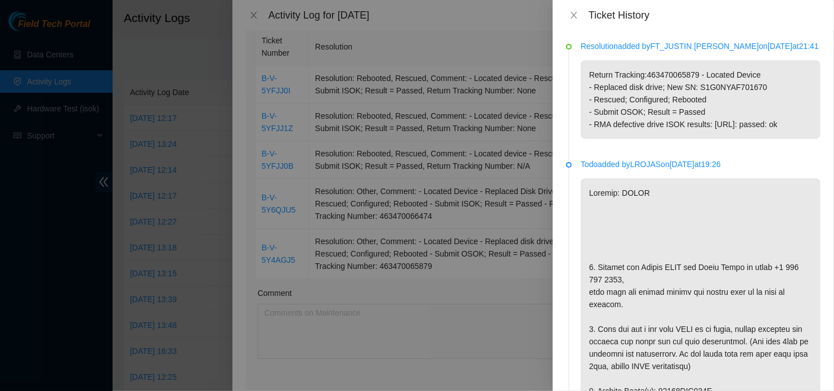
click at [568, 49] on div at bounding box center [569, 47] width 6 height 6
click at [609, 48] on p "Resolution added by FT_JUSTIN BECERRA on 2025-10-13 at 21:41" at bounding box center [701, 46] width 240 height 12
click at [793, 42] on p "Resolution added by FT_JUSTIN BECERRA on 2025-10-13 at 21:41" at bounding box center [701, 46] width 240 height 12
click at [603, 47] on p "Resolution added by FT_JUSTIN BECERRA on 2025-10-13 at 21:41" at bounding box center [701, 46] width 240 height 12
click at [594, 52] on p "Resolution added by FT_JUSTIN BECERRA on 2025-10-13 at 21:41" at bounding box center [701, 46] width 240 height 12
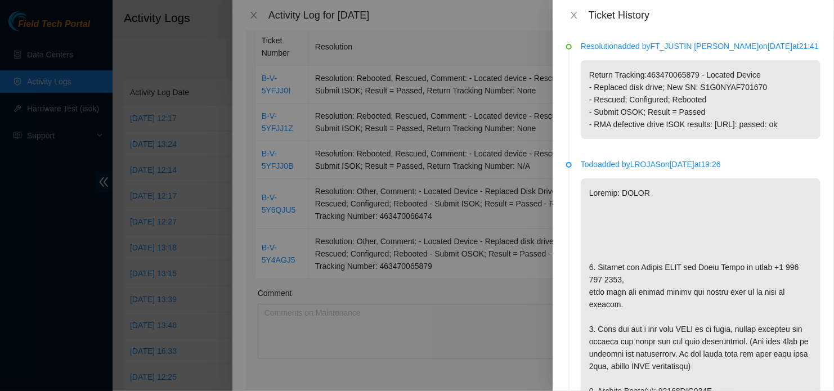
click at [771, 44] on p "Resolution added by FT_JUSTIN BECERRA on 2025-10-13 at 21:41" at bounding box center [701, 46] width 240 height 12
click at [189, 36] on div at bounding box center [417, 195] width 834 height 391
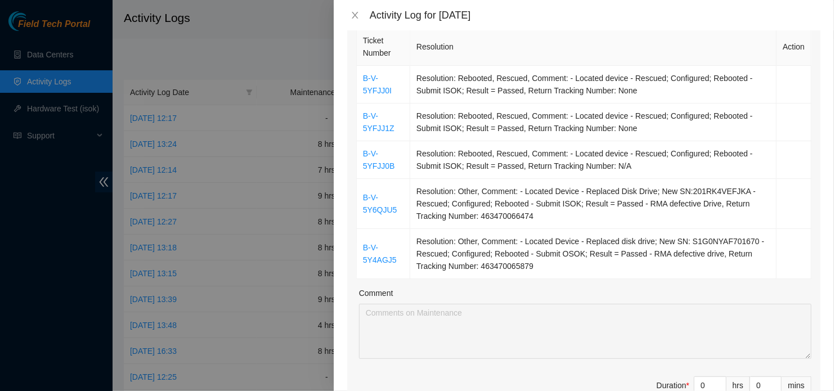
click at [53, 62] on div at bounding box center [417, 195] width 834 height 391
click at [356, 19] on icon "close" at bounding box center [355, 15] width 9 height 9
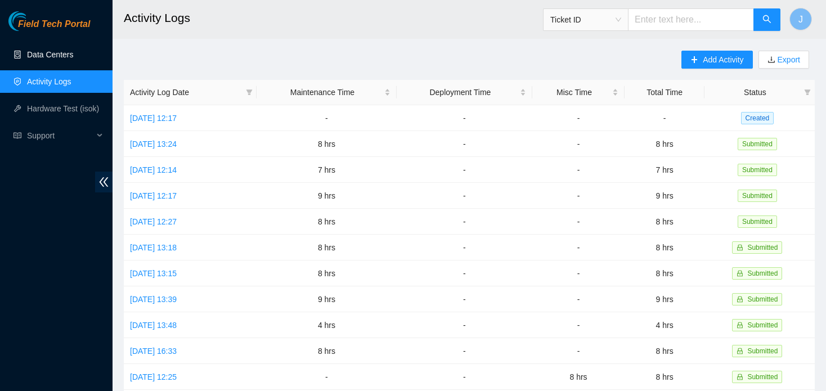
click at [60, 56] on link "Data Centers" at bounding box center [50, 54] width 46 height 9
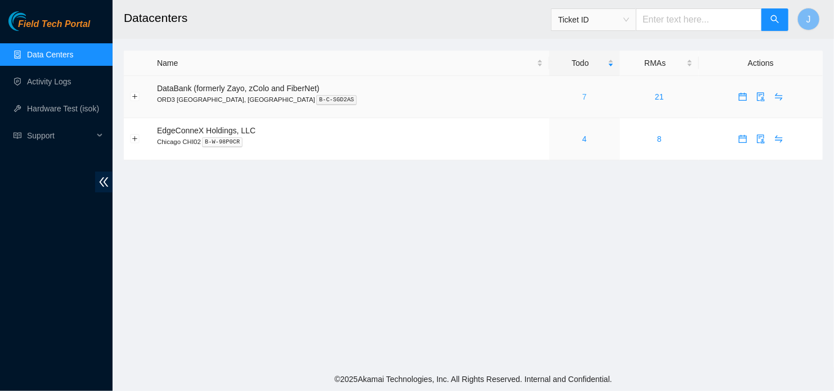
click at [582, 97] on link "7" at bounding box center [584, 96] width 5 height 9
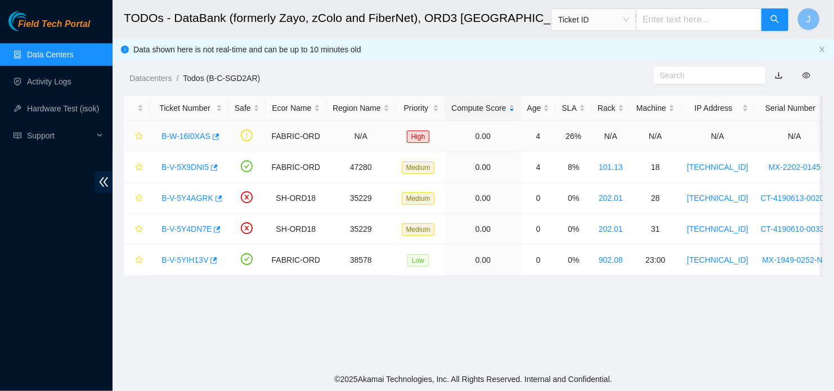
click at [179, 135] on link "B-W-16I0XAS" at bounding box center [186, 136] width 49 height 9
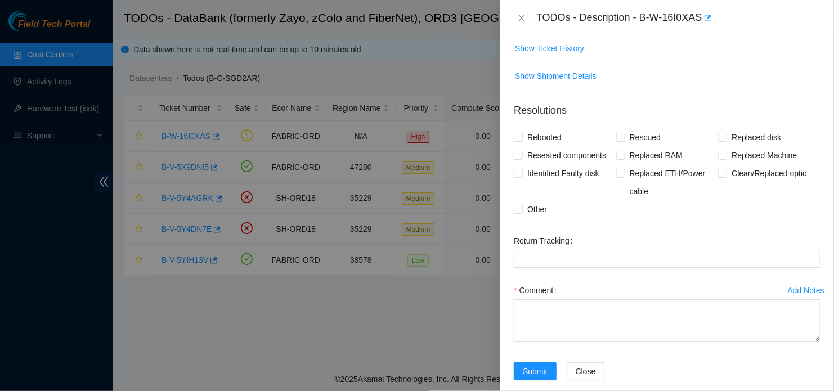
scroll to position [205, 0]
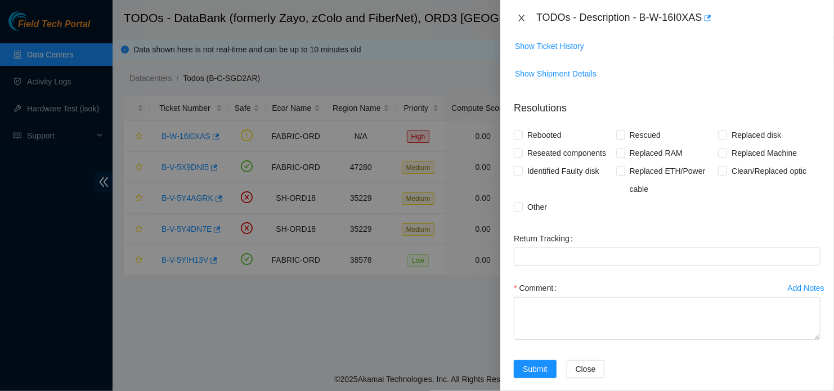
click at [523, 23] on icon "close" at bounding box center [521, 18] width 9 height 9
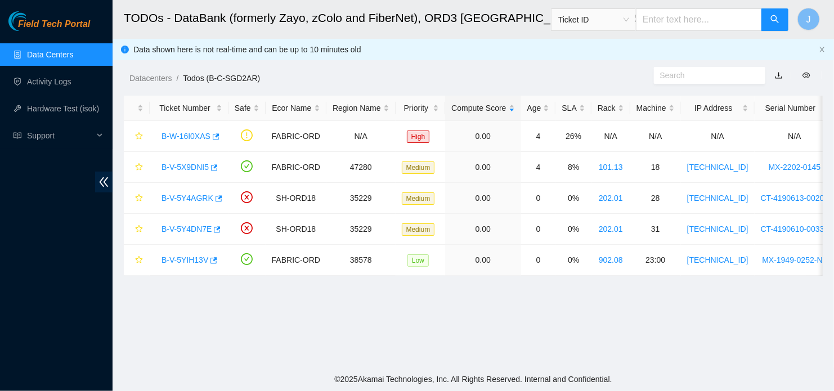
scroll to position [242, 0]
click at [191, 134] on link "B-W-16I0XAS" at bounding box center [186, 136] width 49 height 9
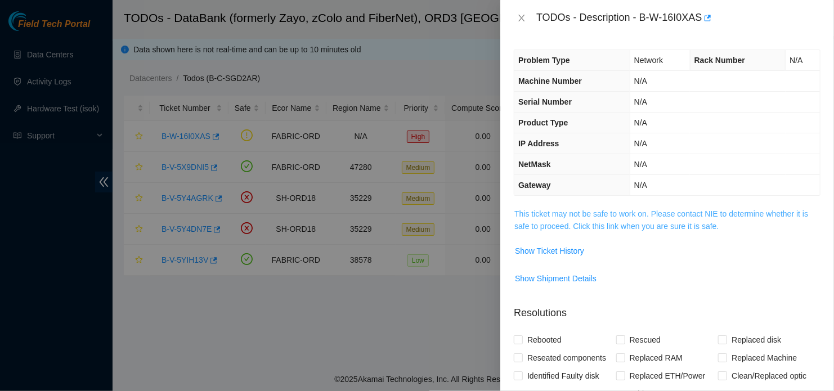
click at [641, 227] on link "This ticket may not be safe to work on. Please contact NIE to determine whether…" at bounding box center [661, 219] width 294 height 21
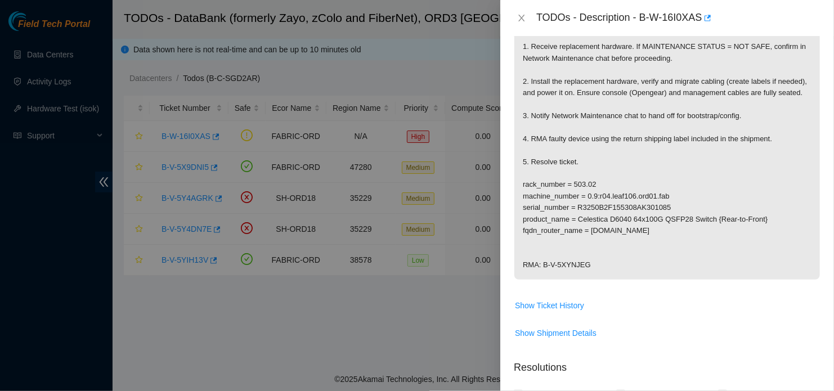
scroll to position [267, 0]
click at [524, 17] on icon "close" at bounding box center [521, 18] width 9 height 9
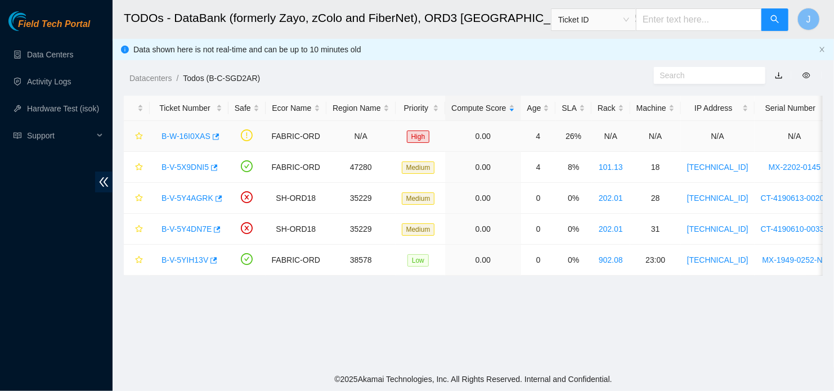
scroll to position [254, 0]
click at [194, 164] on link "B-V-5X9DNI5" at bounding box center [185, 167] width 47 height 9
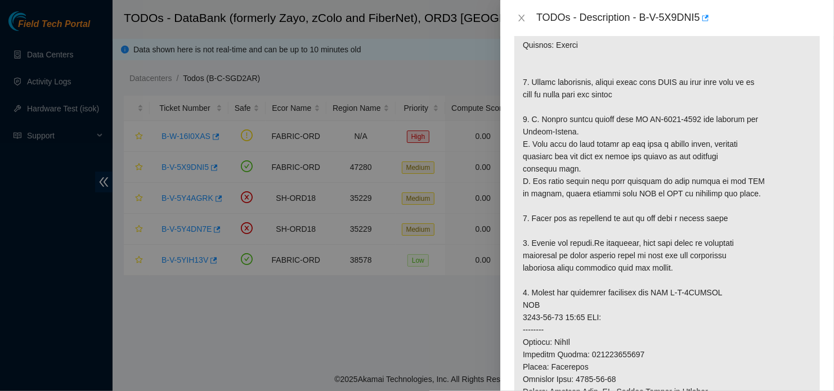
scroll to position [217, 0]
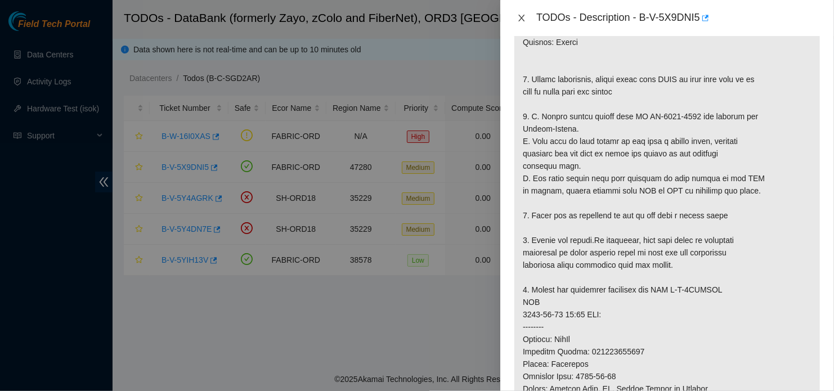
click at [524, 22] on icon "close" at bounding box center [521, 18] width 9 height 9
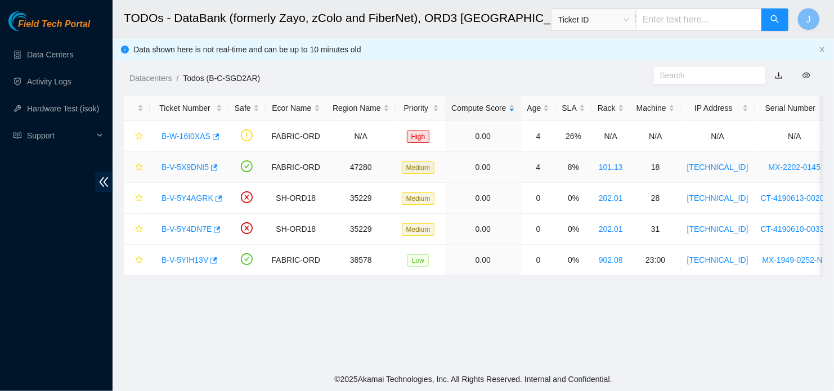
scroll to position [254, 0]
click at [174, 198] on link "B-V-5Y4AGRK" at bounding box center [188, 198] width 52 height 9
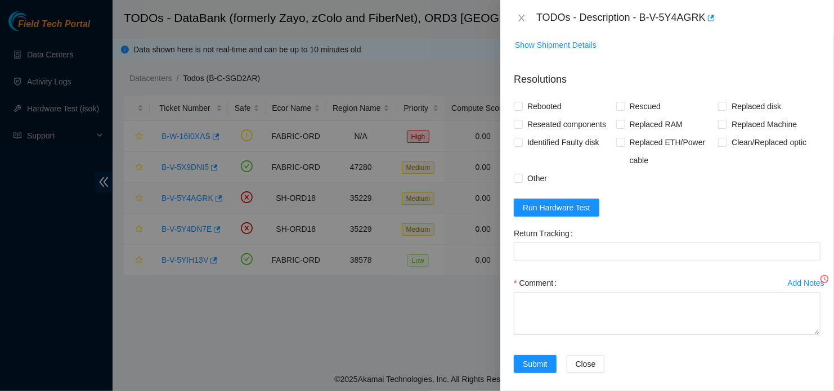
scroll to position [239, 0]
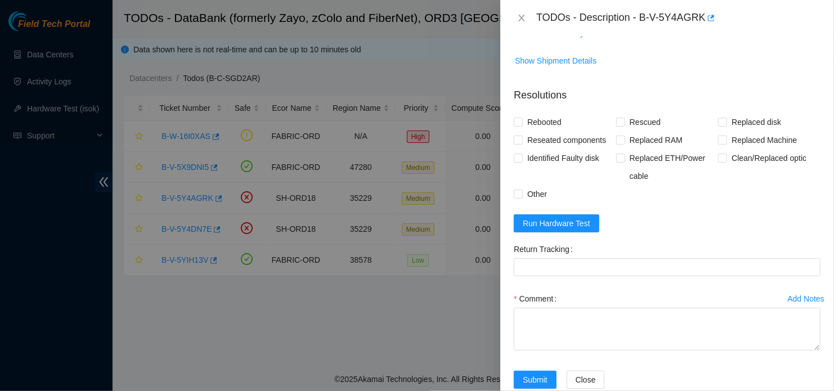
click at [332, 281] on div at bounding box center [417, 195] width 834 height 391
click at [520, 23] on icon "close" at bounding box center [521, 18] width 9 height 9
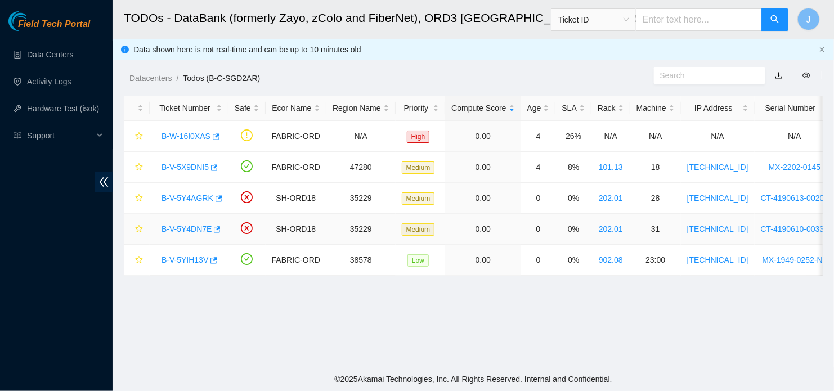
click at [196, 230] on link "B-V-5Y4DN7E" at bounding box center [187, 229] width 50 height 9
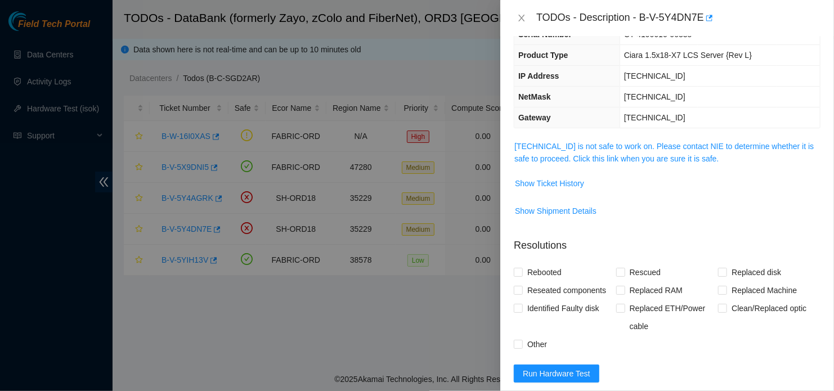
scroll to position [70, 0]
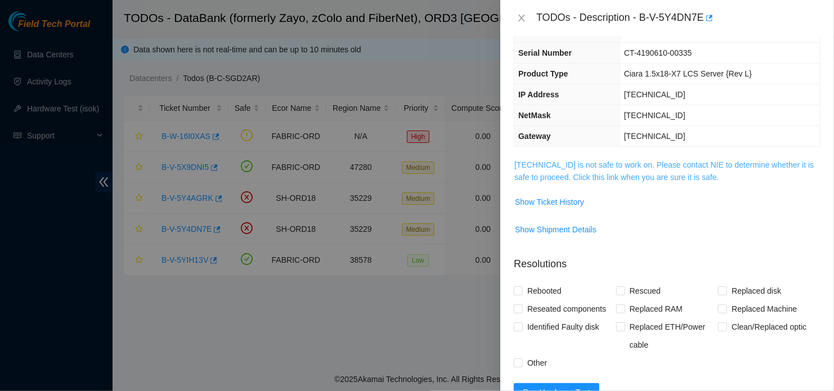
click at [626, 167] on link "104.124.99.34 is not safe to work on. Please contact NIE to determine whether i…" at bounding box center [663, 170] width 299 height 21
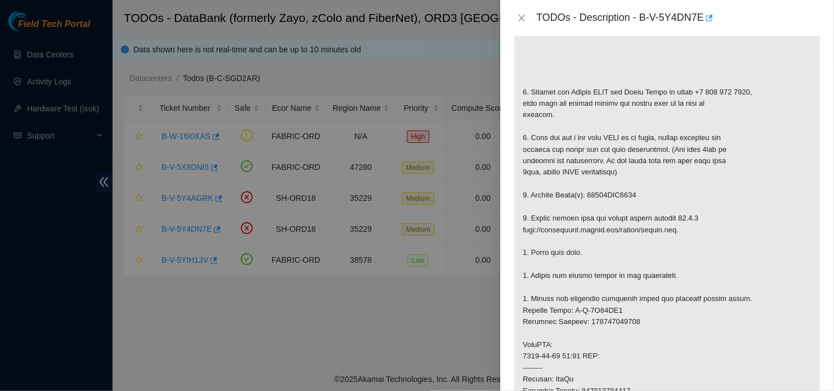
scroll to position [239, 0]
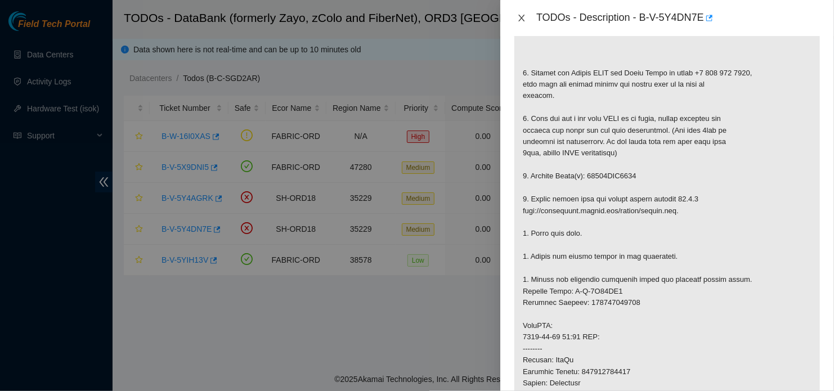
click at [523, 23] on div "TODOs - Description - B-V-5Y4DN7E" at bounding box center [667, 18] width 307 height 18
click at [519, 20] on icon "close" at bounding box center [521, 18] width 9 height 9
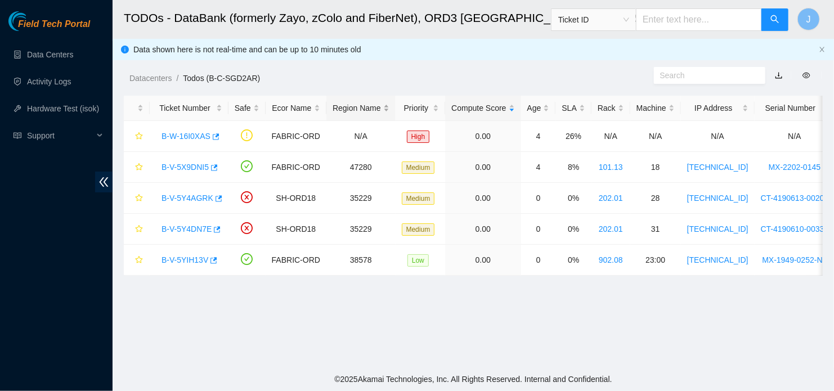
scroll to position [255, 0]
click at [184, 199] on link "B-V-5Y4AGRK" at bounding box center [188, 198] width 52 height 9
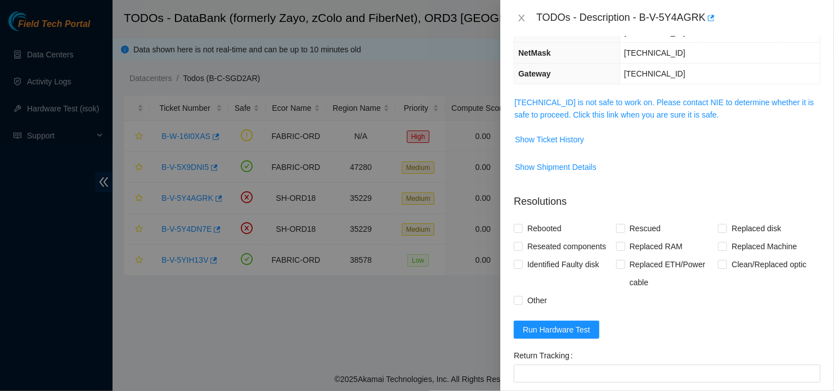
scroll to position [126, 0]
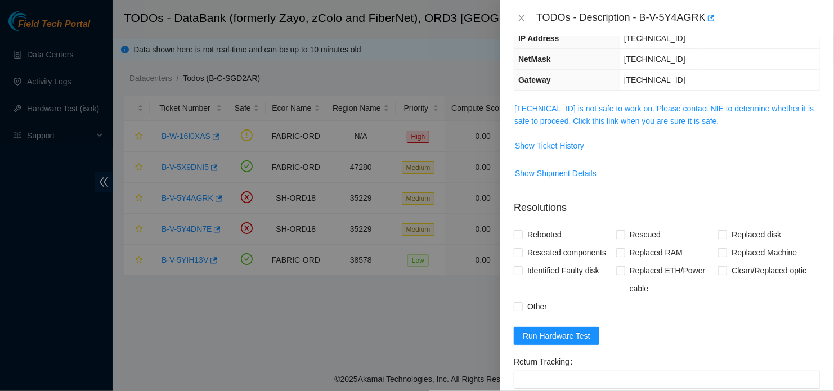
click at [611, 113] on span "104.124.99.31 is not safe to work on. Please contact NIE to determine whether i…" at bounding box center [667, 114] width 306 height 25
click at [612, 108] on link "104.124.99.31 is not safe to work on. Please contact NIE to determine whether i…" at bounding box center [663, 114] width 299 height 21
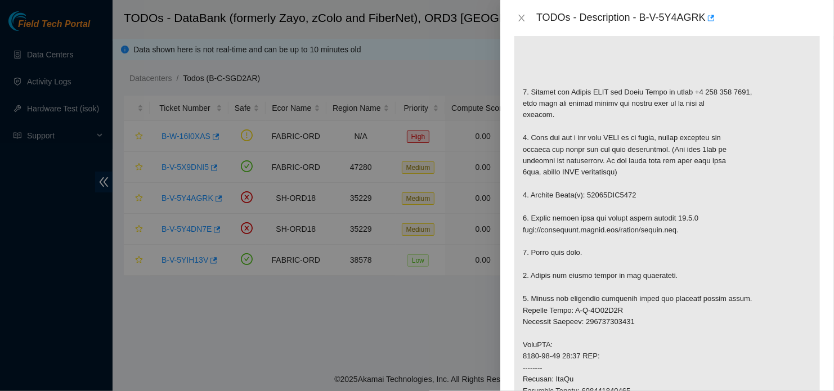
scroll to position [239, 0]
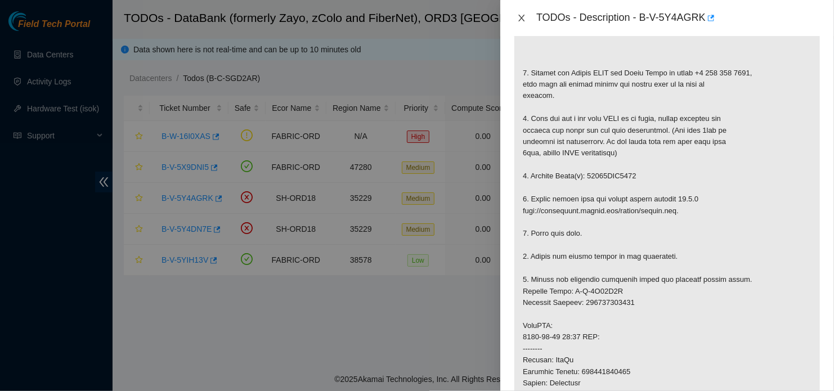
click at [519, 18] on icon "close" at bounding box center [521, 18] width 9 height 9
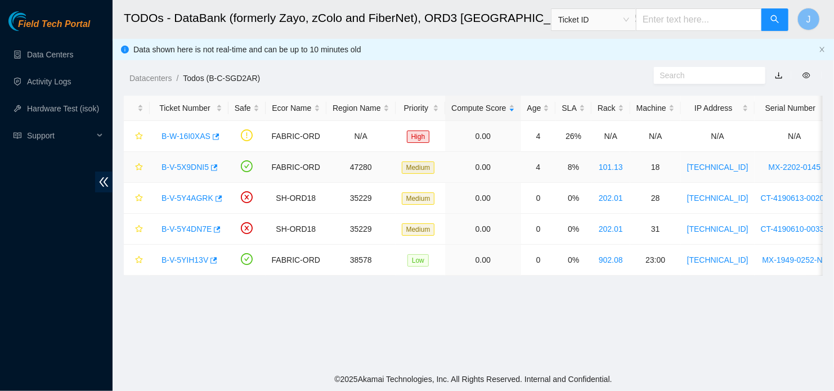
scroll to position [254, 0]
click at [190, 259] on link "B-V-5YIH13V" at bounding box center [185, 259] width 47 height 9
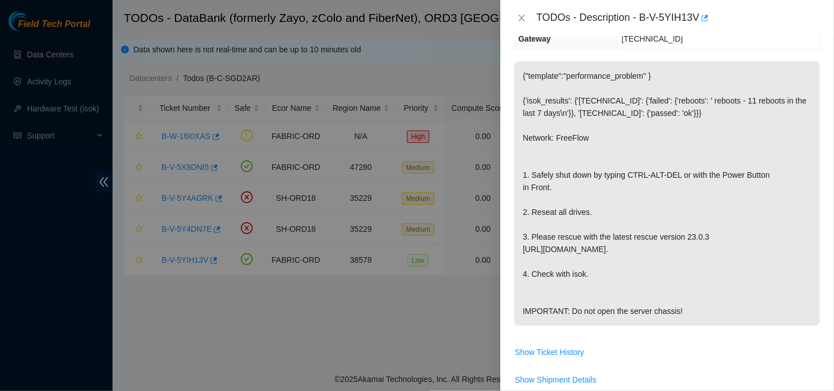
scroll to position [169, 0]
click at [519, 20] on icon "close" at bounding box center [522, 18] width 6 height 7
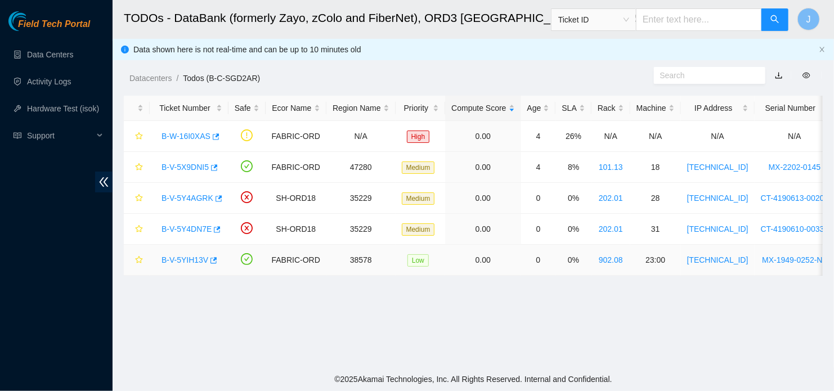
click at [193, 263] on link "B-V-5YIH13V" at bounding box center [185, 259] width 47 height 9
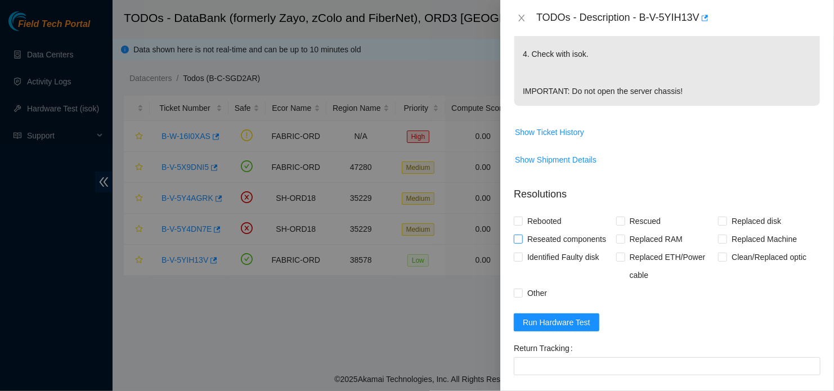
scroll to position [394, 0]
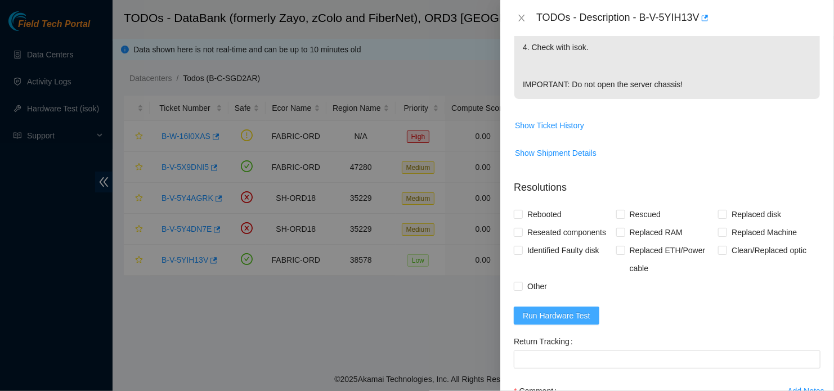
click at [541, 322] on span "Run Hardware Test" at bounding box center [557, 315] width 68 height 12
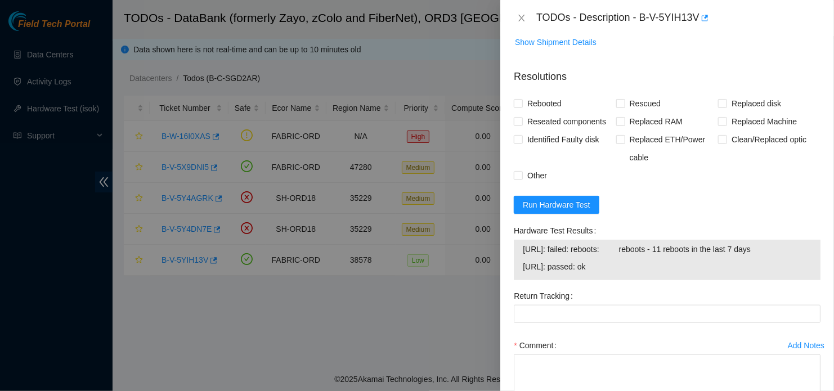
scroll to position [506, 0]
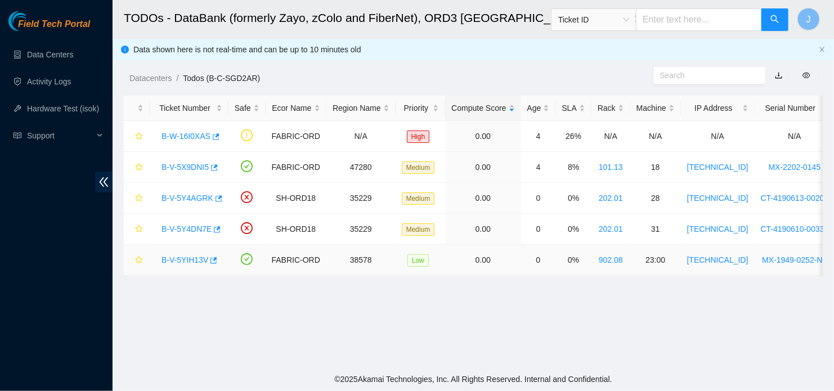
click at [187, 259] on link "B-V-5YIH13V" at bounding box center [185, 259] width 47 height 9
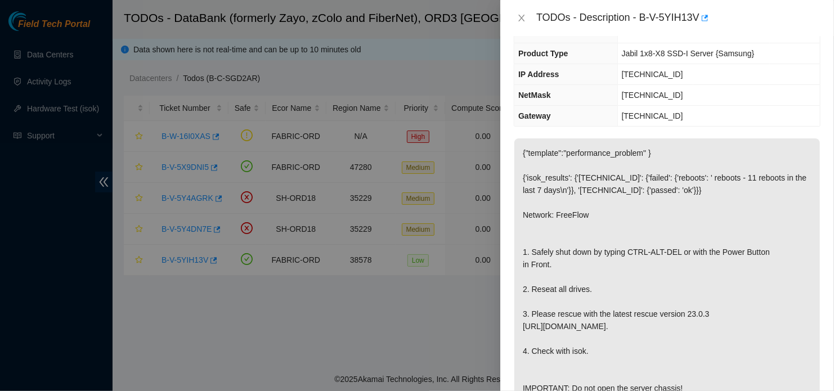
scroll to position [90, 0]
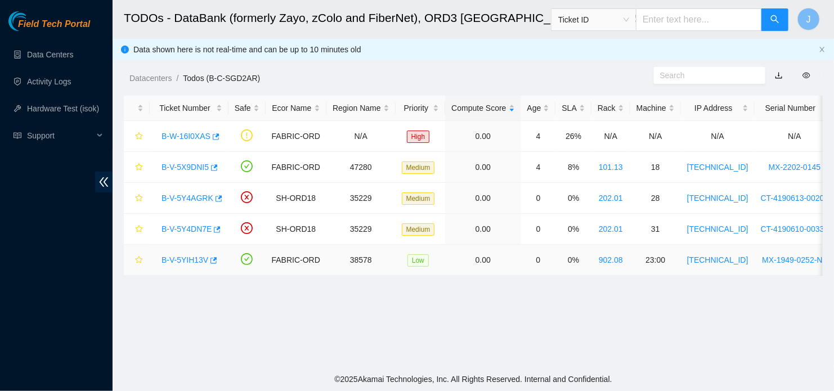
click at [191, 263] on link "B-V-5YIH13V" at bounding box center [185, 259] width 47 height 9
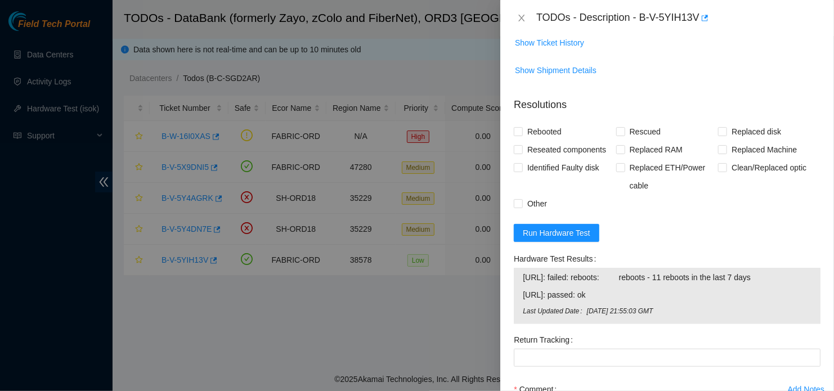
scroll to position [509, 0]
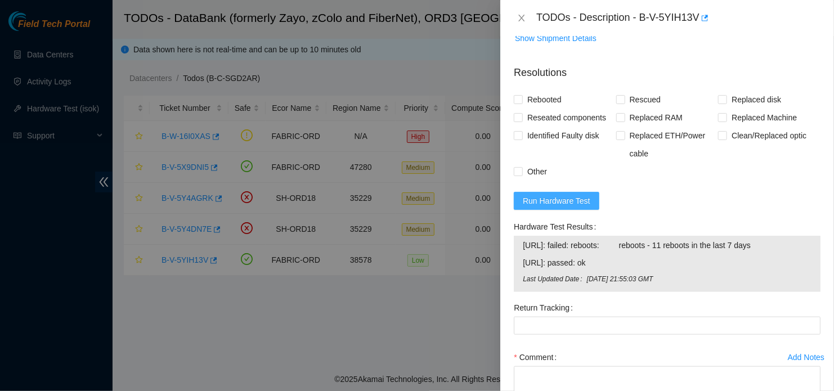
click at [559, 207] on span "Run Hardware Test" at bounding box center [557, 201] width 68 height 12
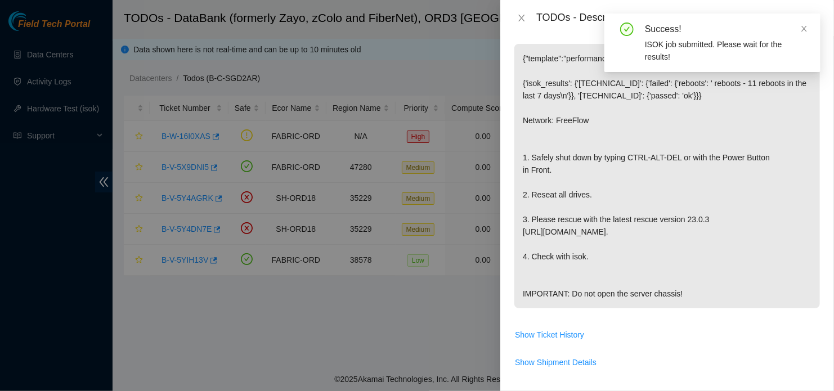
scroll to position [185, 0]
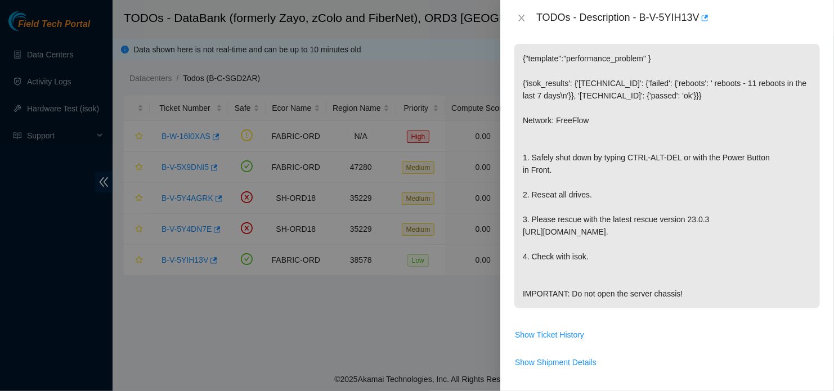
click at [708, 303] on p "{"template":"performance_problem" } {'isok_results': {'[TECHNICAL_ID]': {'faile…" at bounding box center [667, 176] width 306 height 264
drag, startPoint x: 642, startPoint y: 18, endPoint x: 702, endPoint y: 16, distance: 60.2
click at [702, 16] on div "TODOs - Description - B-V-5YIH13V" at bounding box center [678, 18] width 284 height 18
copy div "B-V-5YIH13V"
click at [618, 344] on span "Show Ticket History" at bounding box center [667, 335] width 306 height 18
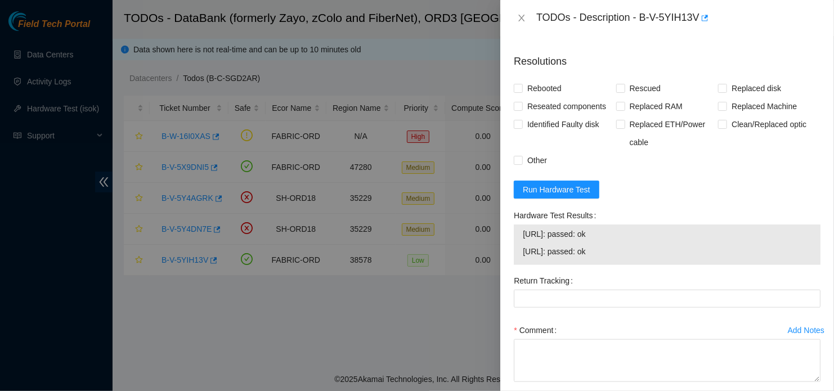
scroll to position [520, 0]
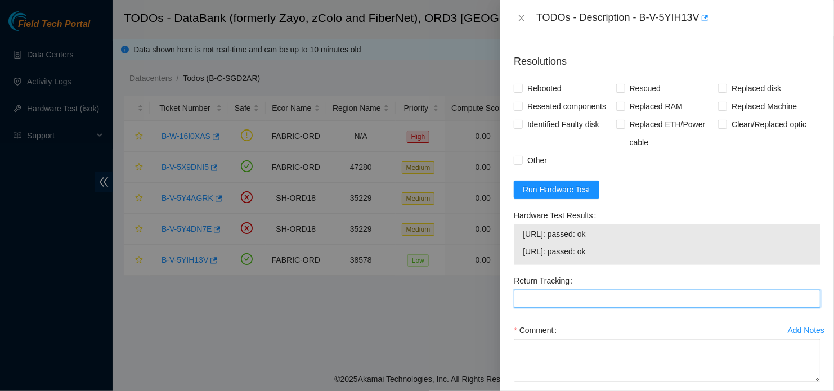
click at [670, 308] on Tracking "Return Tracking" at bounding box center [667, 299] width 307 height 18
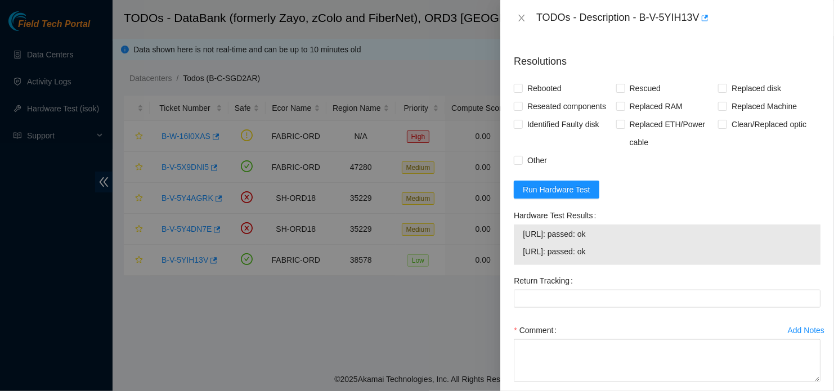
click at [751, 216] on form "Resolutions Rebooted Rescued Replaced disk Reseated components Replaced RAM Rep…" at bounding box center [667, 239] width 307 height 389
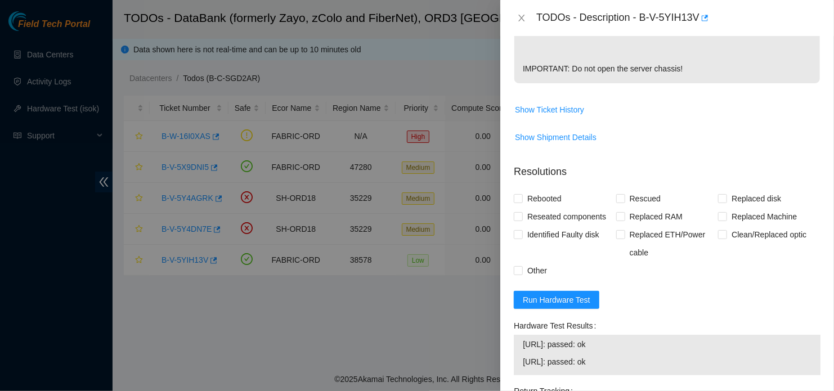
scroll to position [491, 0]
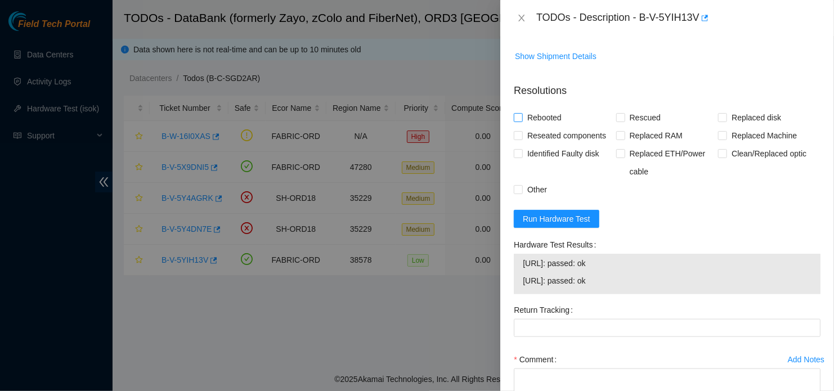
click at [521, 121] on input "Rebooted" at bounding box center [518, 117] width 8 height 8
checkbox input "true"
click at [521, 139] on input "Reseated components" at bounding box center [518, 135] width 8 height 8
checkbox input "true"
click at [626, 127] on span "Rescued" at bounding box center [645, 118] width 40 height 18
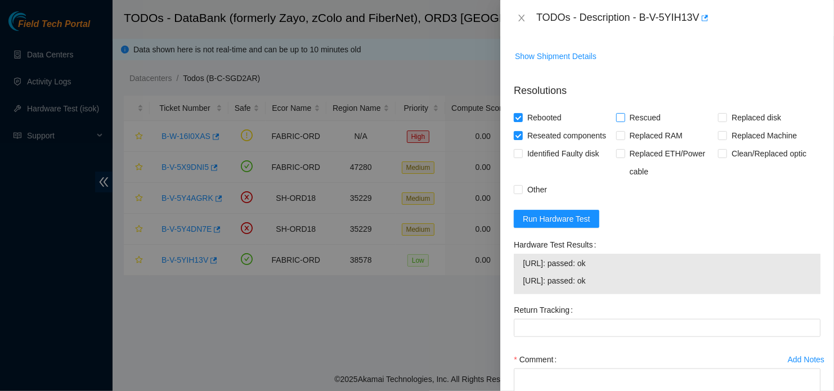
click at [624, 121] on input "Rescued" at bounding box center [620, 117] width 8 height 8
checkbox input "true"
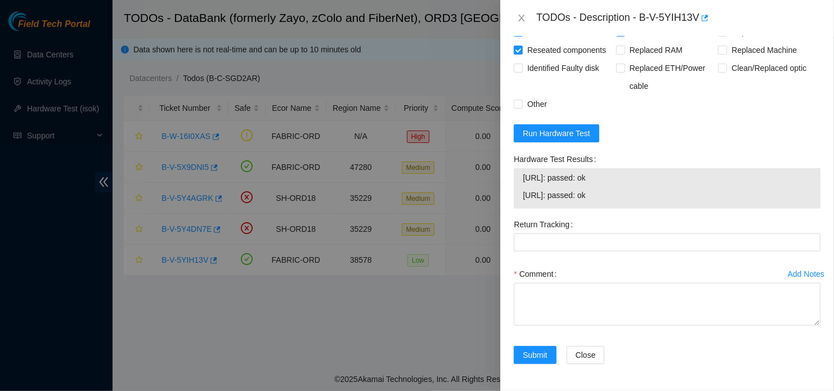
scroll to position [587, 0]
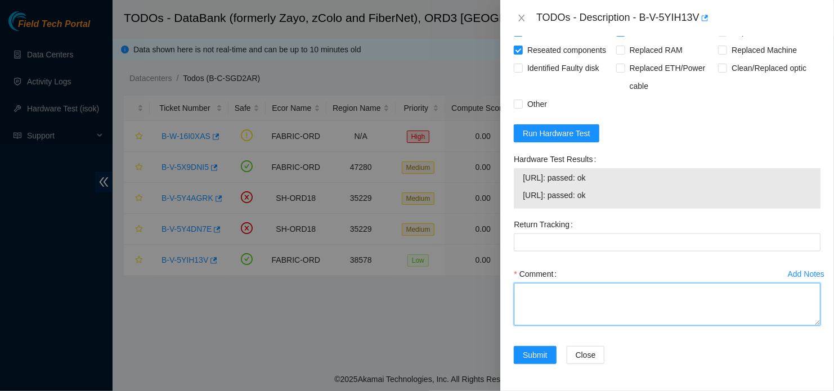
click at [584, 301] on textarea "Comment" at bounding box center [667, 304] width 307 height 43
paste textarea "- Located Device - Reseated disk drives - Rescued device; Configured device; Re…"
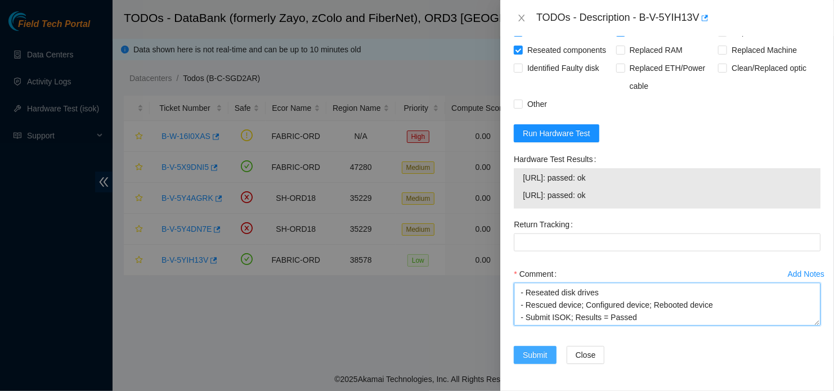
type textarea "- Located Device - Reseated disk drives - Rescued device; Configured device; Re…"
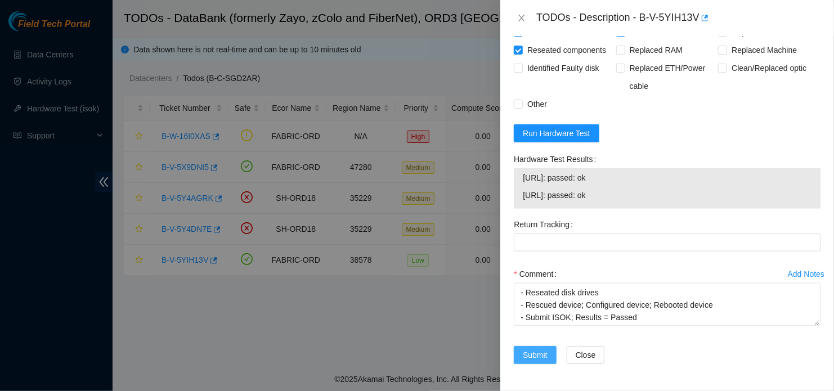
click at [536, 360] on span "Submit" at bounding box center [535, 355] width 25 height 12
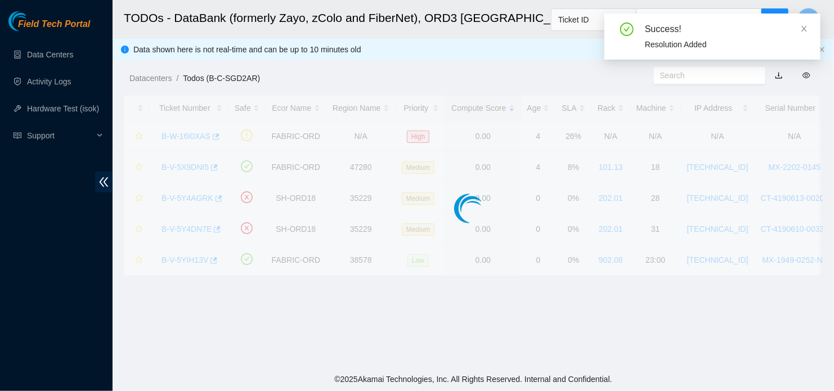
scroll to position [309, 0]
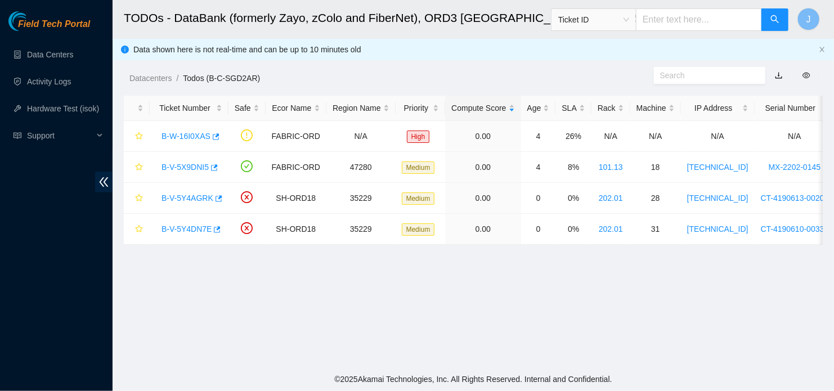
click at [774, 272] on main "TODOs - DataBank (formerly Zayo, zColo and FiberNet), ORD3 [GEOGRAPHIC_DATA], […" at bounding box center [473, 183] width 721 height 367
click at [50, 86] on link "Activity Logs" at bounding box center [49, 81] width 44 height 9
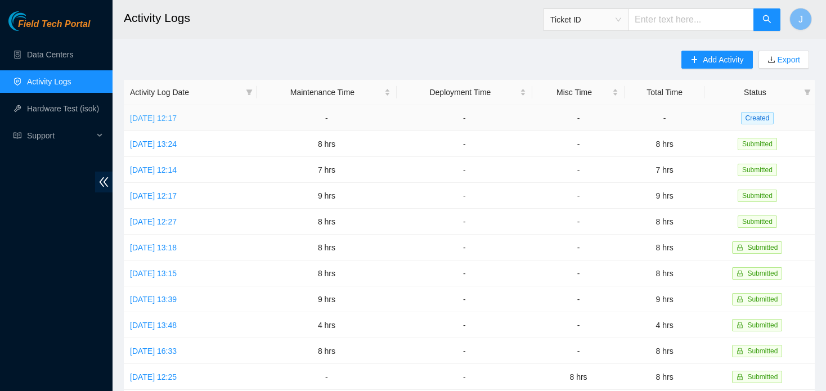
click at [177, 114] on link "[DATE] 12:17" at bounding box center [153, 118] width 47 height 9
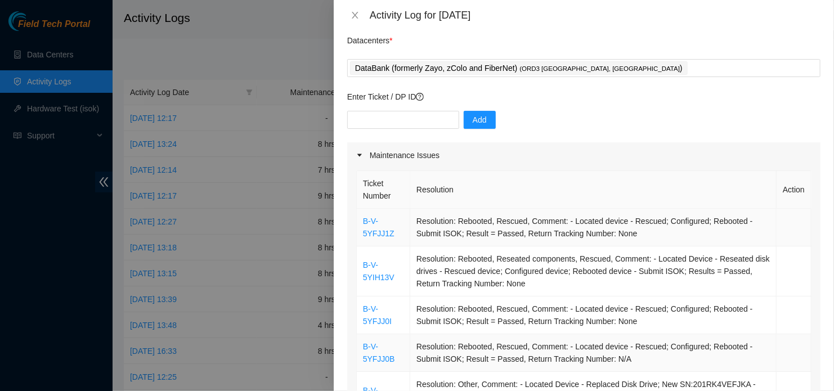
scroll to position [225, 0]
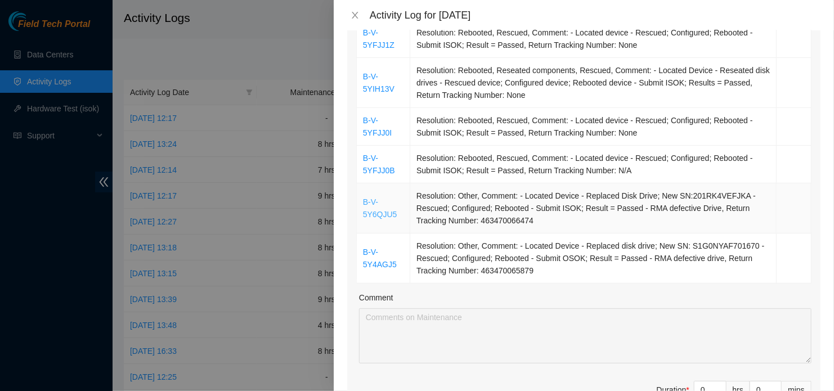
click at [373, 212] on link "B-V-5Y6QJU5" at bounding box center [380, 208] width 34 height 21
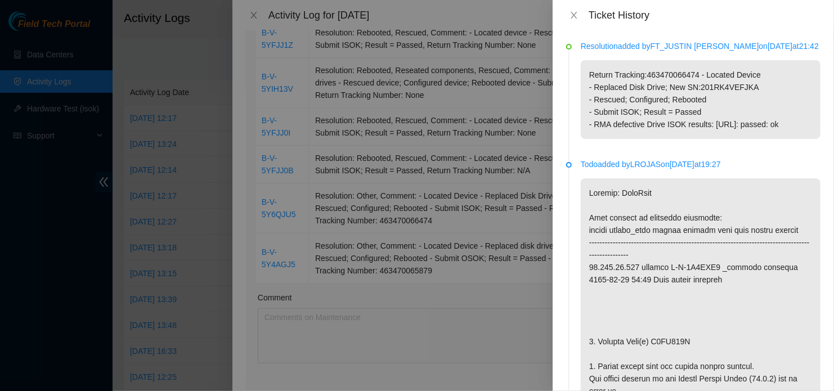
click at [571, 47] on div at bounding box center [569, 47] width 6 height 6
click at [591, 52] on p "Resolution added by FT_JUSTIN [PERSON_NAME] on [DATE] 21:42" at bounding box center [701, 46] width 240 height 12
click at [584, 44] on p "Resolution added by FT_JUSTIN [PERSON_NAME] on [DATE] 21:42" at bounding box center [701, 46] width 240 height 12
drag, startPoint x: 707, startPoint y: 43, endPoint x: 718, endPoint y: 43, distance: 10.7
click at [709, 44] on p "Resolution added by FT_JUSTIN [PERSON_NAME] on [DATE] 21:42" at bounding box center [701, 46] width 240 height 12
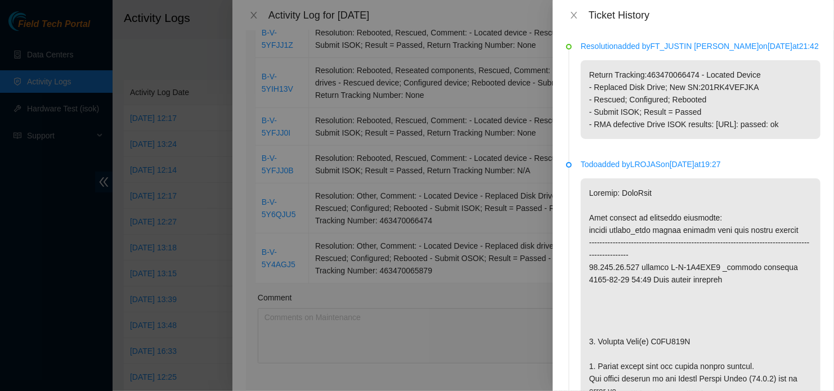
click at [760, 66] on div "Resolution added by FT_JUSTIN [PERSON_NAME] on [DATE] 21:42 Return Tracking:463…" at bounding box center [701, 89] width 240 height 99
click at [778, 51] on p "Resolution added by FT_JUSTIN [PERSON_NAME] on [DATE] 21:42" at bounding box center [701, 46] width 240 height 12
click at [794, 135] on p "Return Tracking:463470066474 - Located Device - Replaced Disk Drive; New SN:201…" at bounding box center [701, 99] width 240 height 79
click at [695, 124] on p "Return Tracking:463470066474 - Located Device - Replaced Disk Drive; New SN:201…" at bounding box center [701, 99] width 240 height 79
click at [711, 95] on p "Return Tracking:463470066474 - Located Device - Replaced Disk Drive; New SN:201…" at bounding box center [701, 99] width 240 height 79
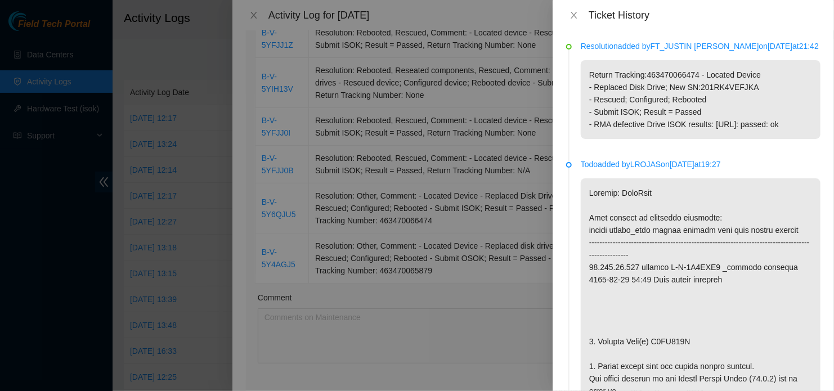
drag, startPoint x: 773, startPoint y: 82, endPoint x: 736, endPoint y: 96, distance: 39.5
click at [770, 87] on p "Return Tracking:463470066474 - Located Device - Replaced Disk Drive; New SN:201…" at bounding box center [701, 99] width 240 height 79
click at [572, 18] on icon "close" at bounding box center [573, 15] width 9 height 9
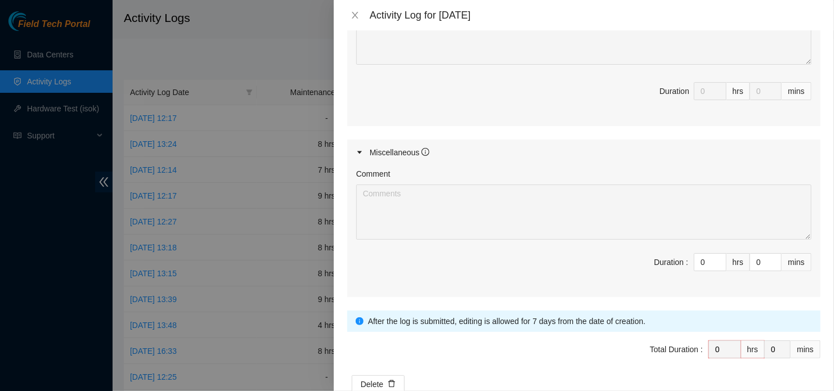
scroll to position [783, 0]
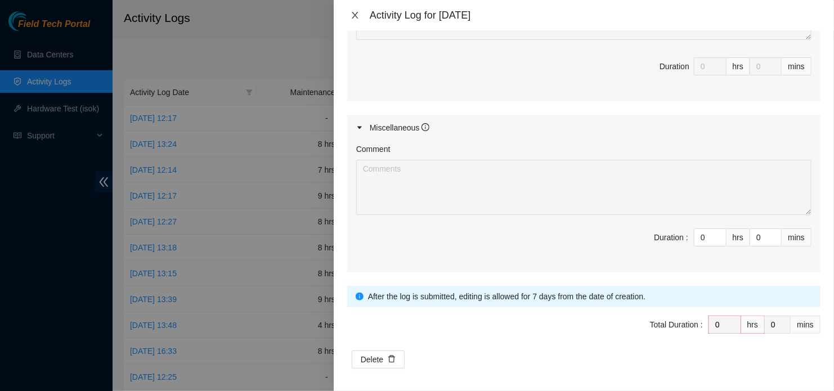
click at [360, 18] on button "Close" at bounding box center [355, 15] width 16 height 11
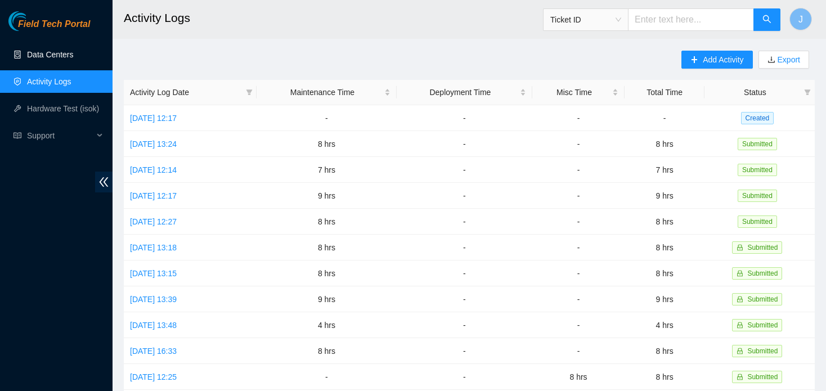
click at [43, 59] on link "Data Centers" at bounding box center [50, 54] width 46 height 9
